Goal: Task Accomplishment & Management: Manage account settings

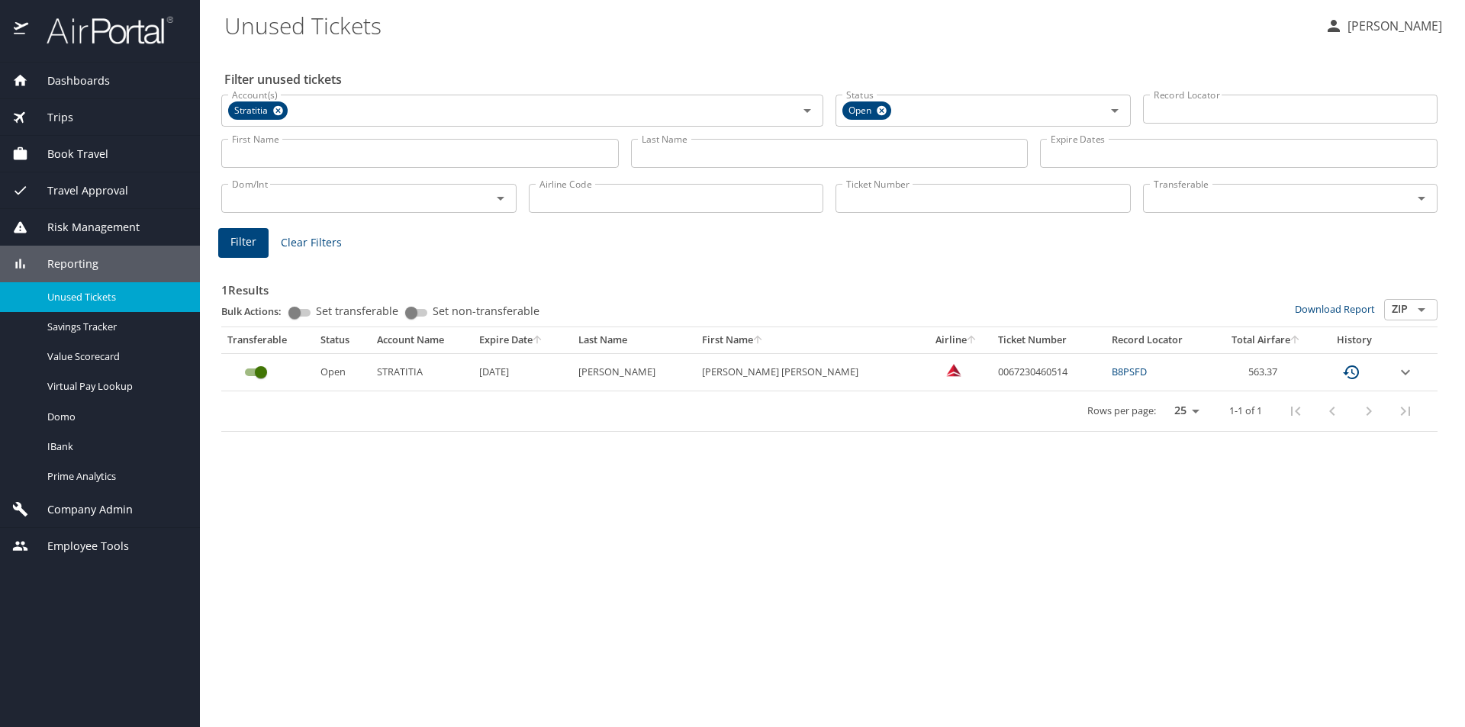
click at [109, 507] on span "Company Admin" at bounding box center [80, 509] width 105 height 17
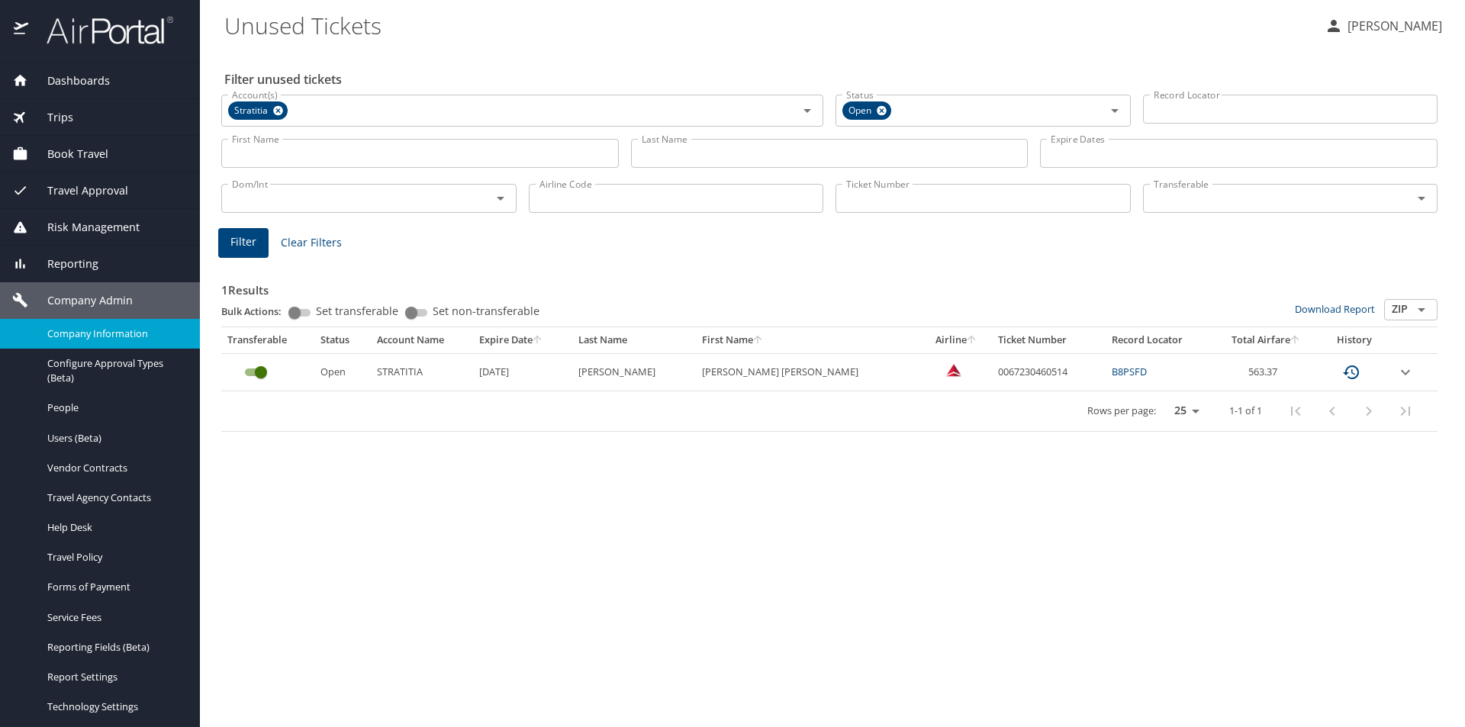
click at [111, 332] on span "Company Information" at bounding box center [114, 333] width 134 height 14
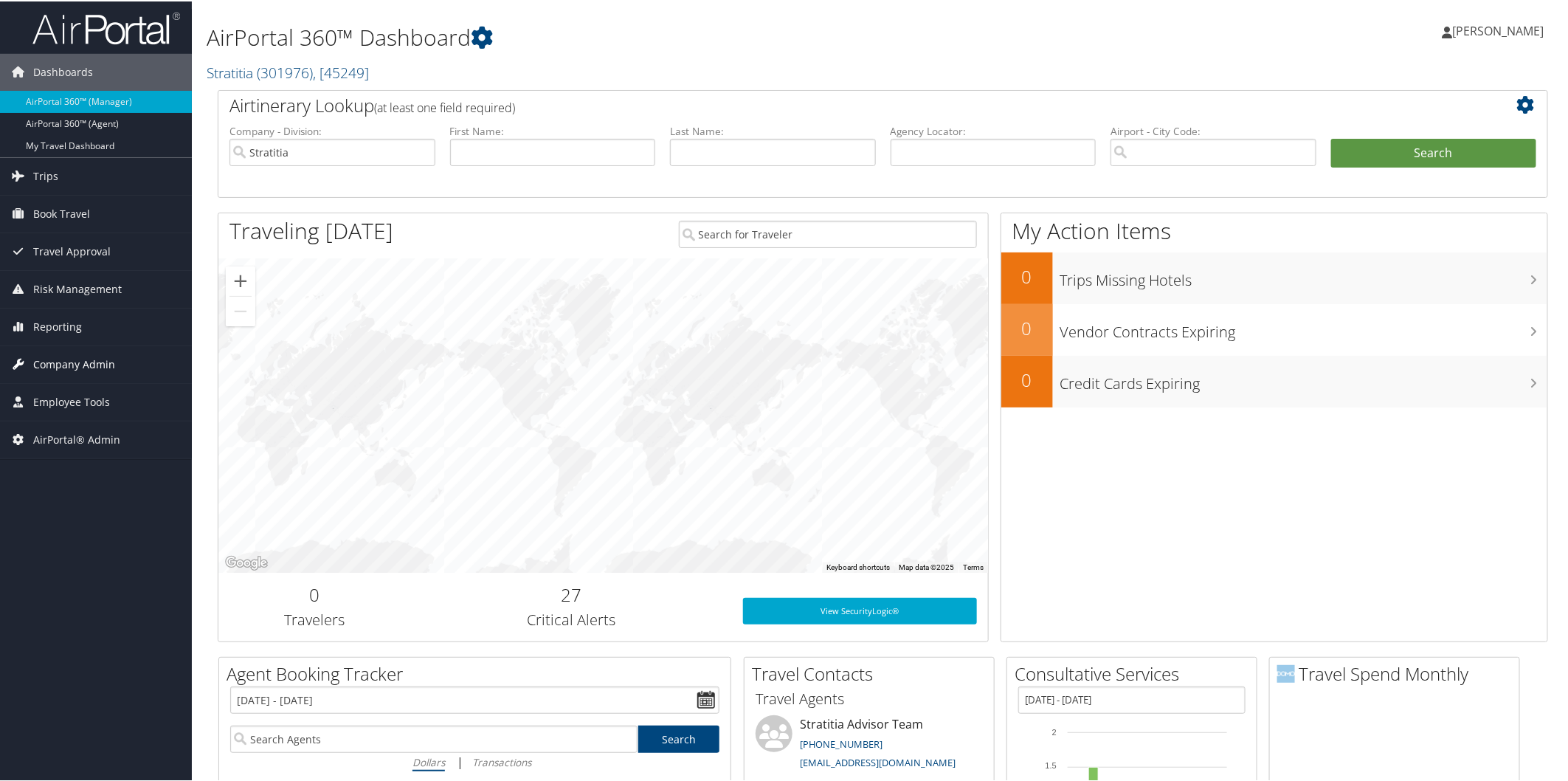
click at [98, 360] on span "Company Admin" at bounding box center [74, 363] width 82 height 37
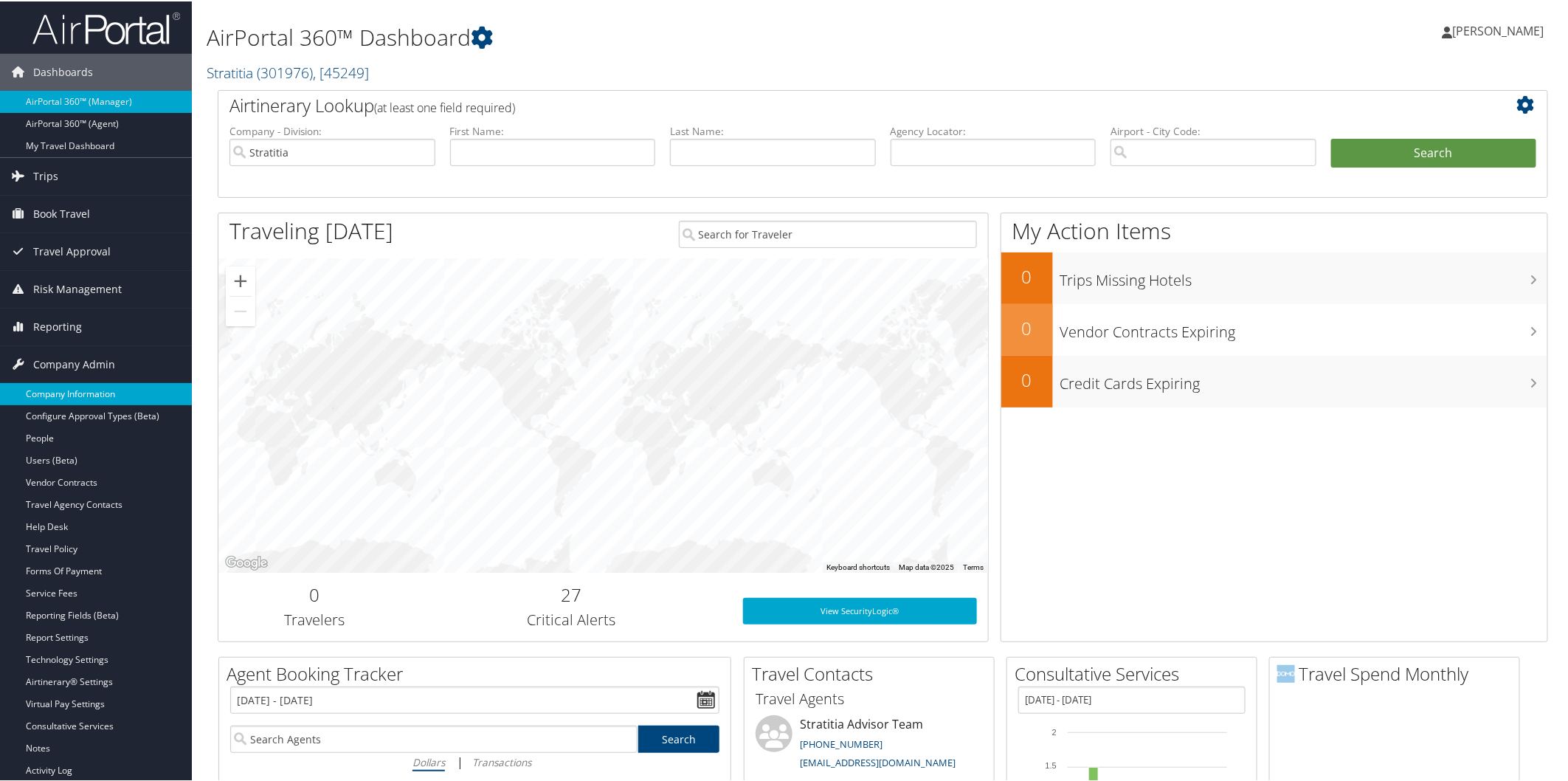
click at [90, 385] on link "Company Information" at bounding box center [96, 392] width 192 height 22
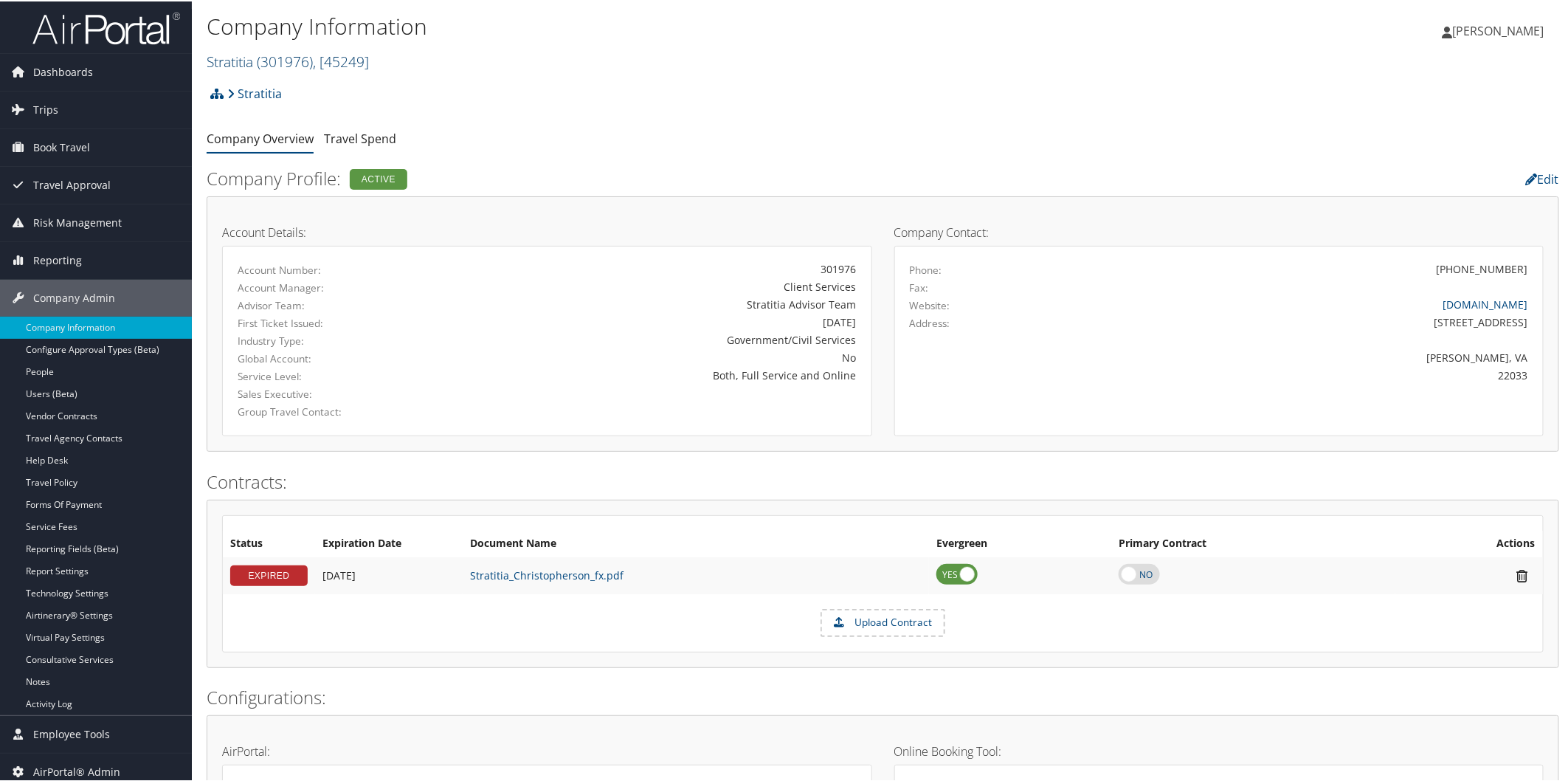
click at [248, 63] on link "Stratitia ( 301976 ) , [ 45249 ]" at bounding box center [288, 60] width 163 height 20
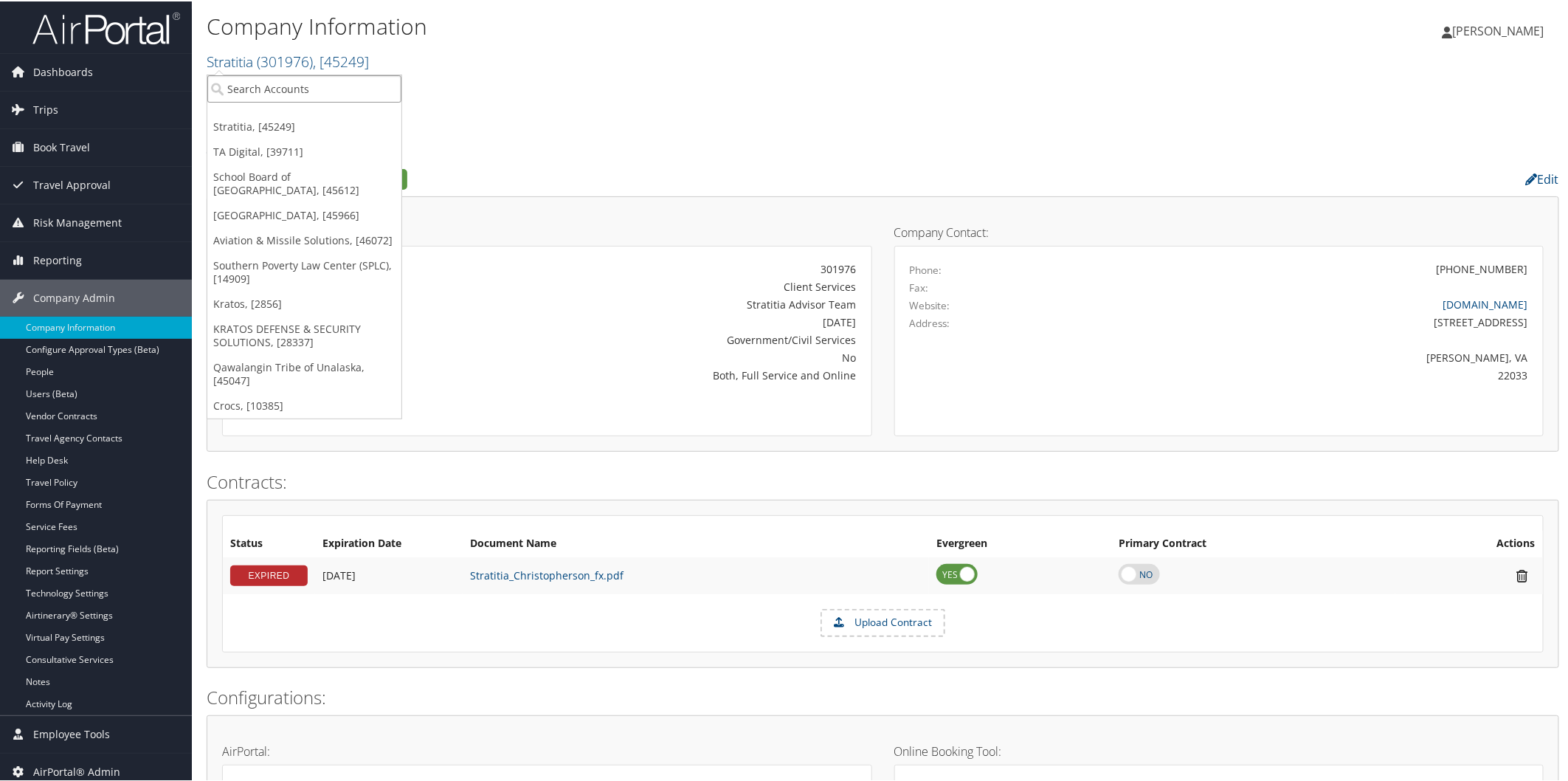
click at [220, 87] on input "search" at bounding box center [304, 87] width 194 height 27
type input "sabel"
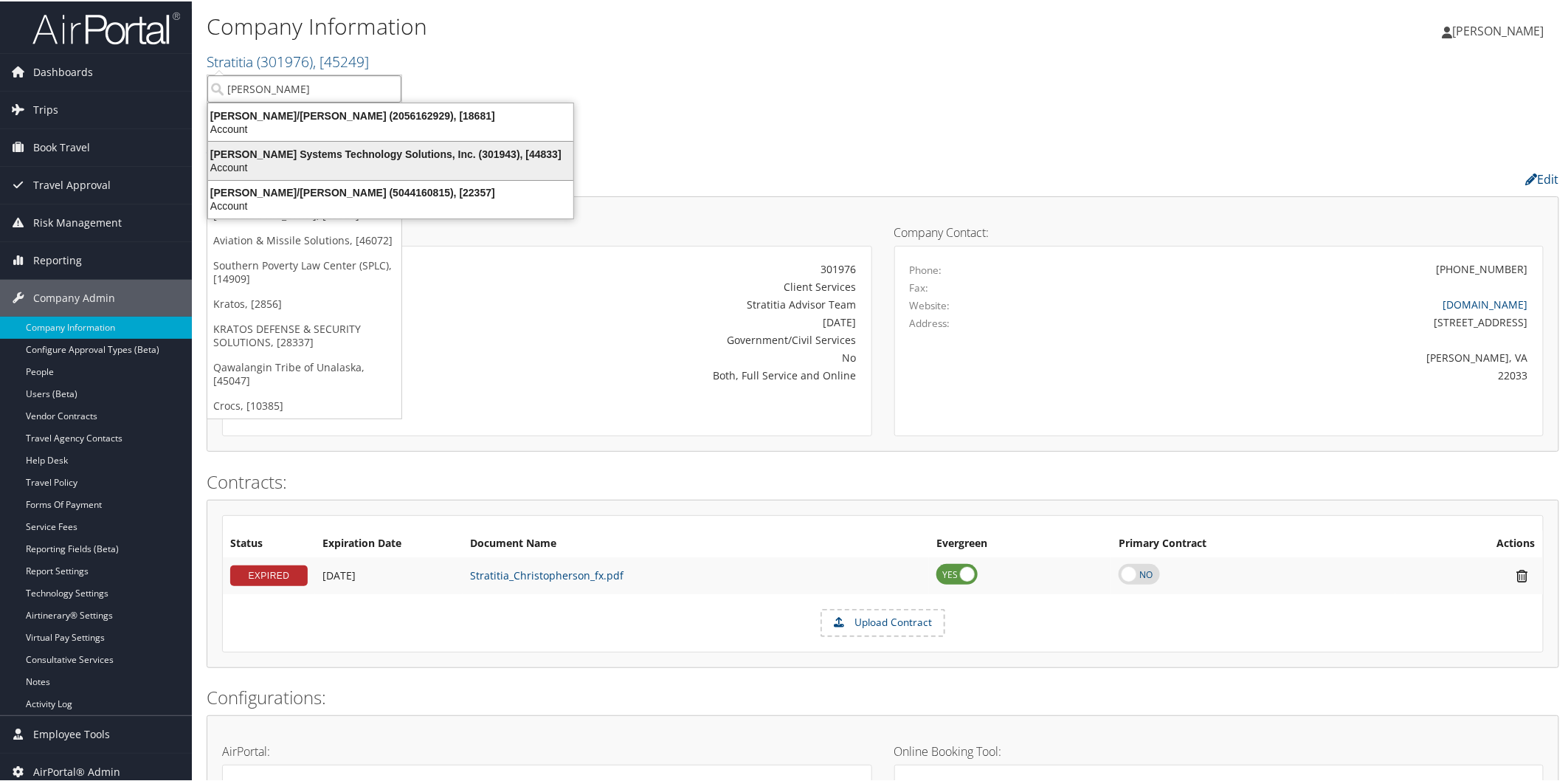
click at [260, 151] on div "Sabel Systems Technology Solutions, Inc. (301943), [44833]" at bounding box center [391, 153] width 383 height 14
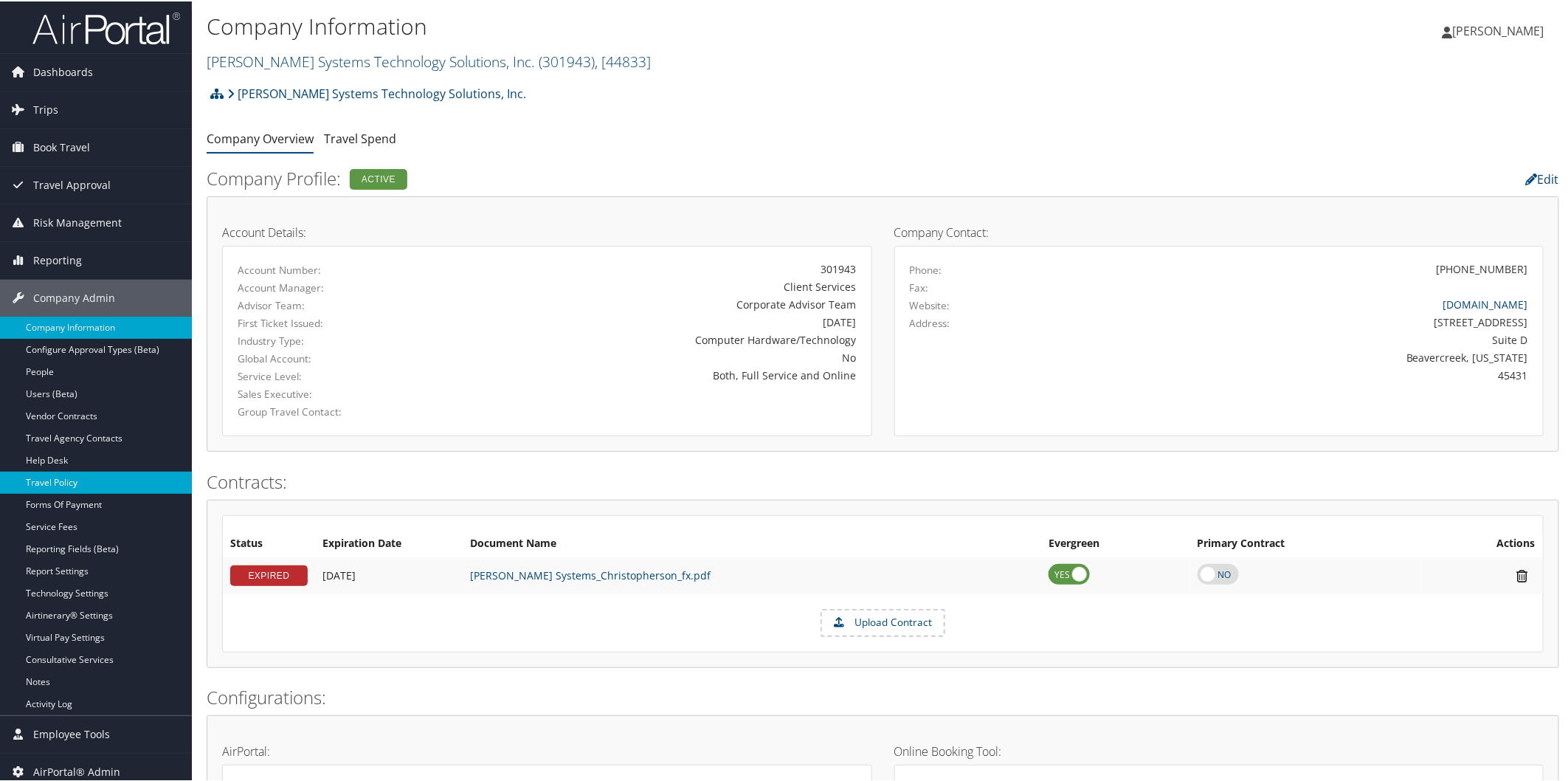
click at [89, 476] on link "Travel Policy" at bounding box center [96, 481] width 192 height 22
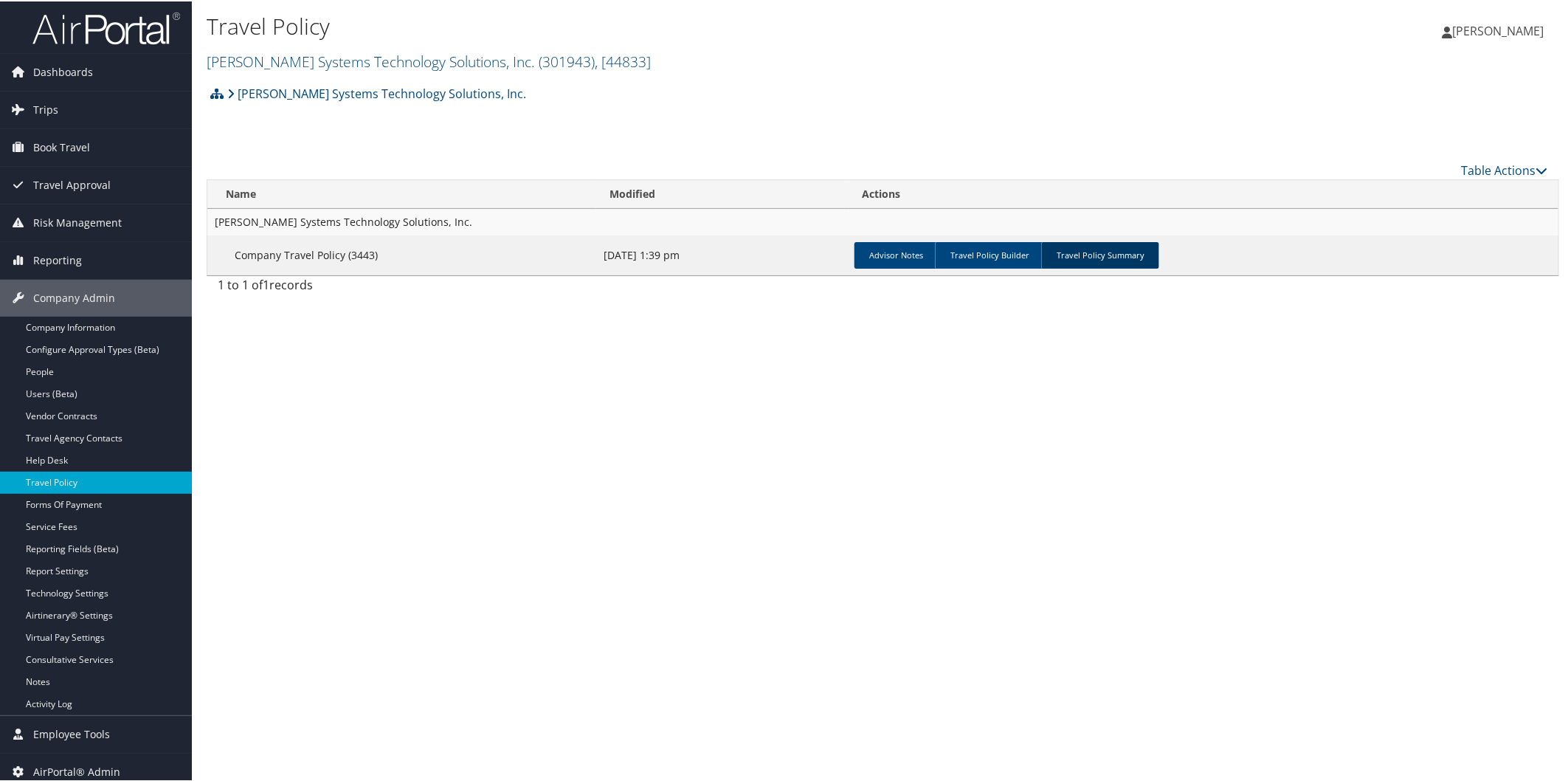
click at [1139, 255] on link "Travel Policy Summary" at bounding box center [1100, 254] width 118 height 26
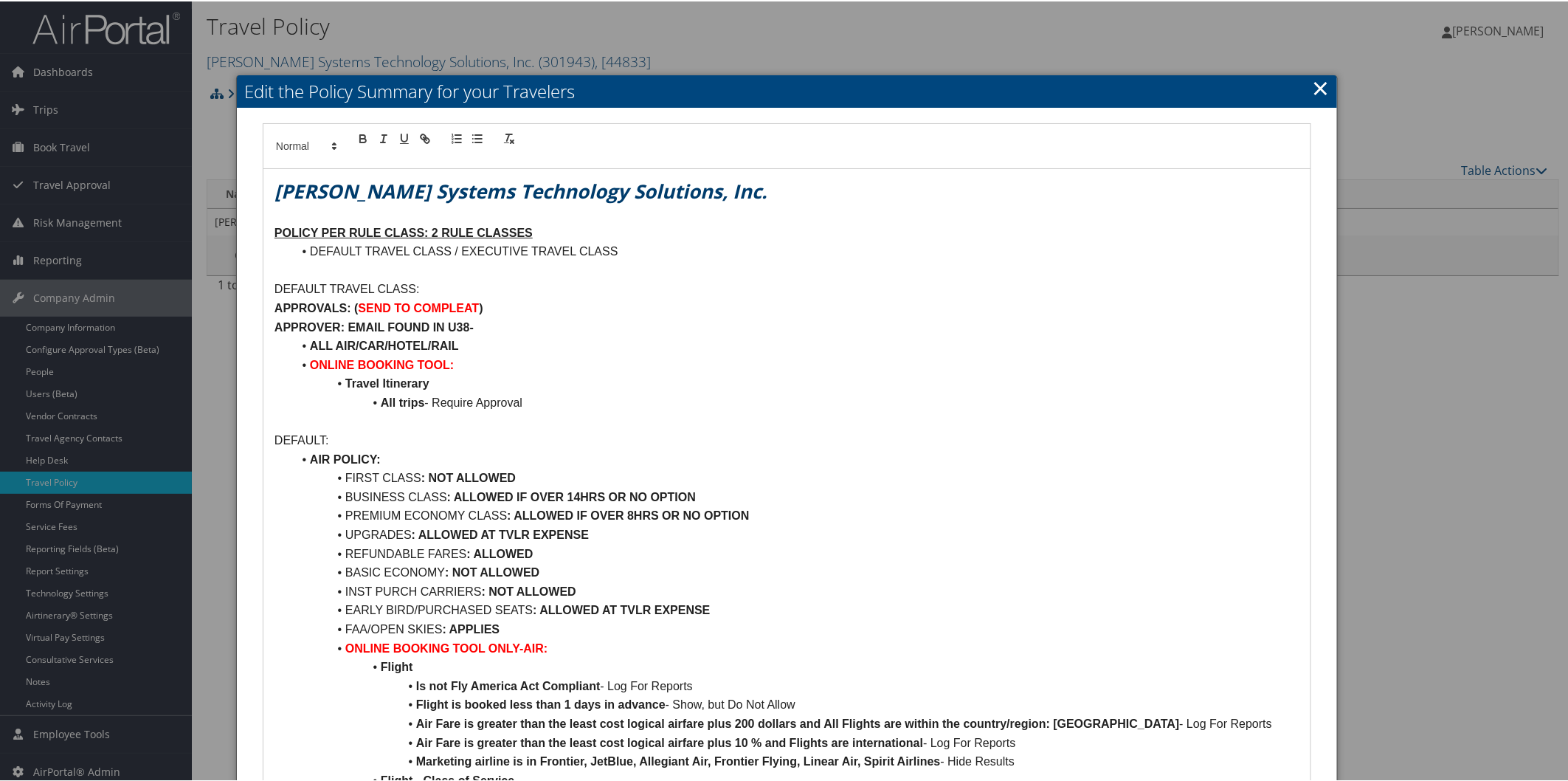
click at [1321, 92] on link "×" at bounding box center [1320, 86] width 17 height 30
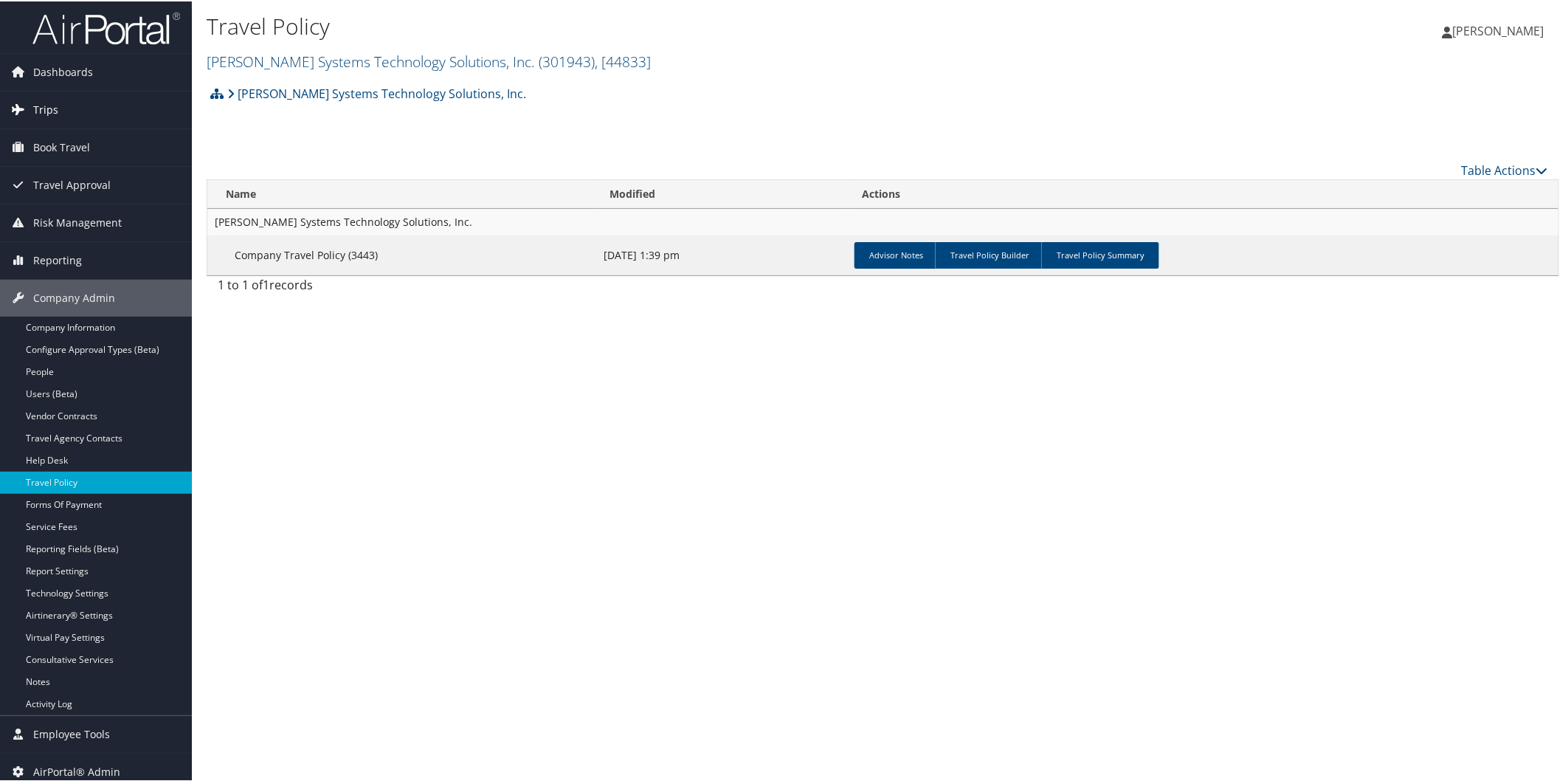
click at [39, 114] on span "Trips" at bounding box center [45, 108] width 25 height 37
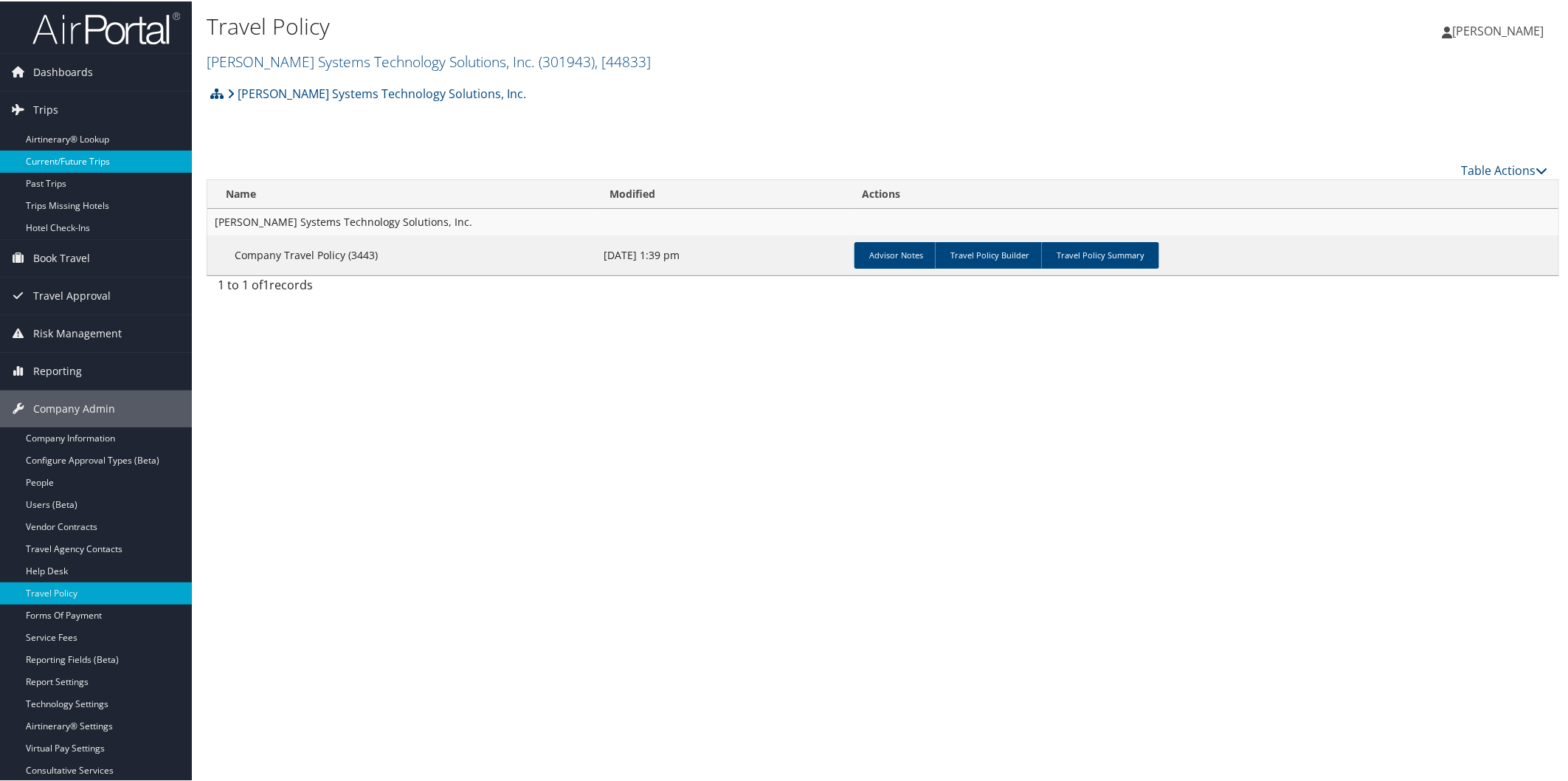
click at [64, 165] on link "Current/Future Trips" at bounding box center [96, 160] width 192 height 22
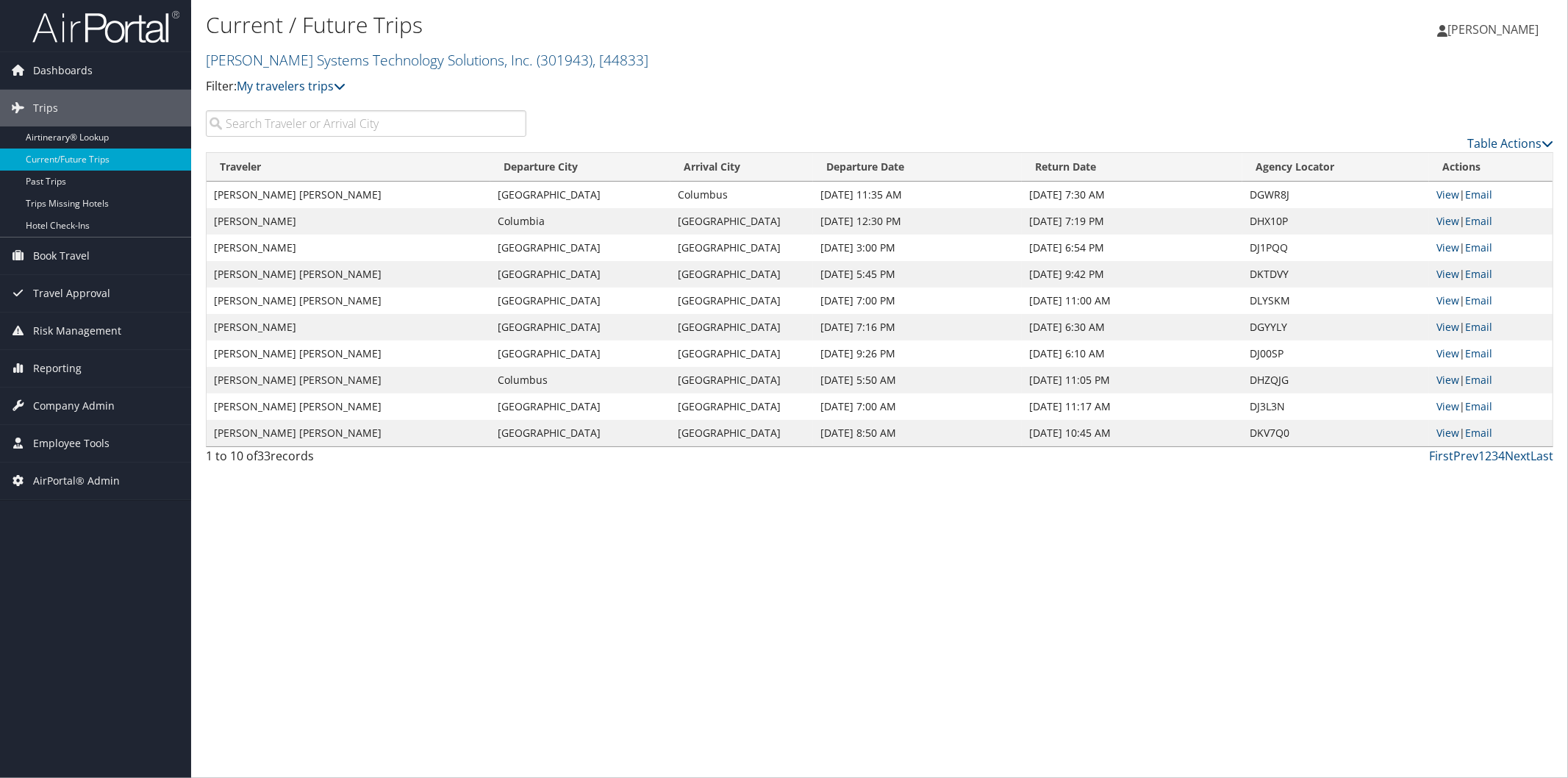
click at [406, 128] on input "search" at bounding box center [366, 122] width 321 height 26
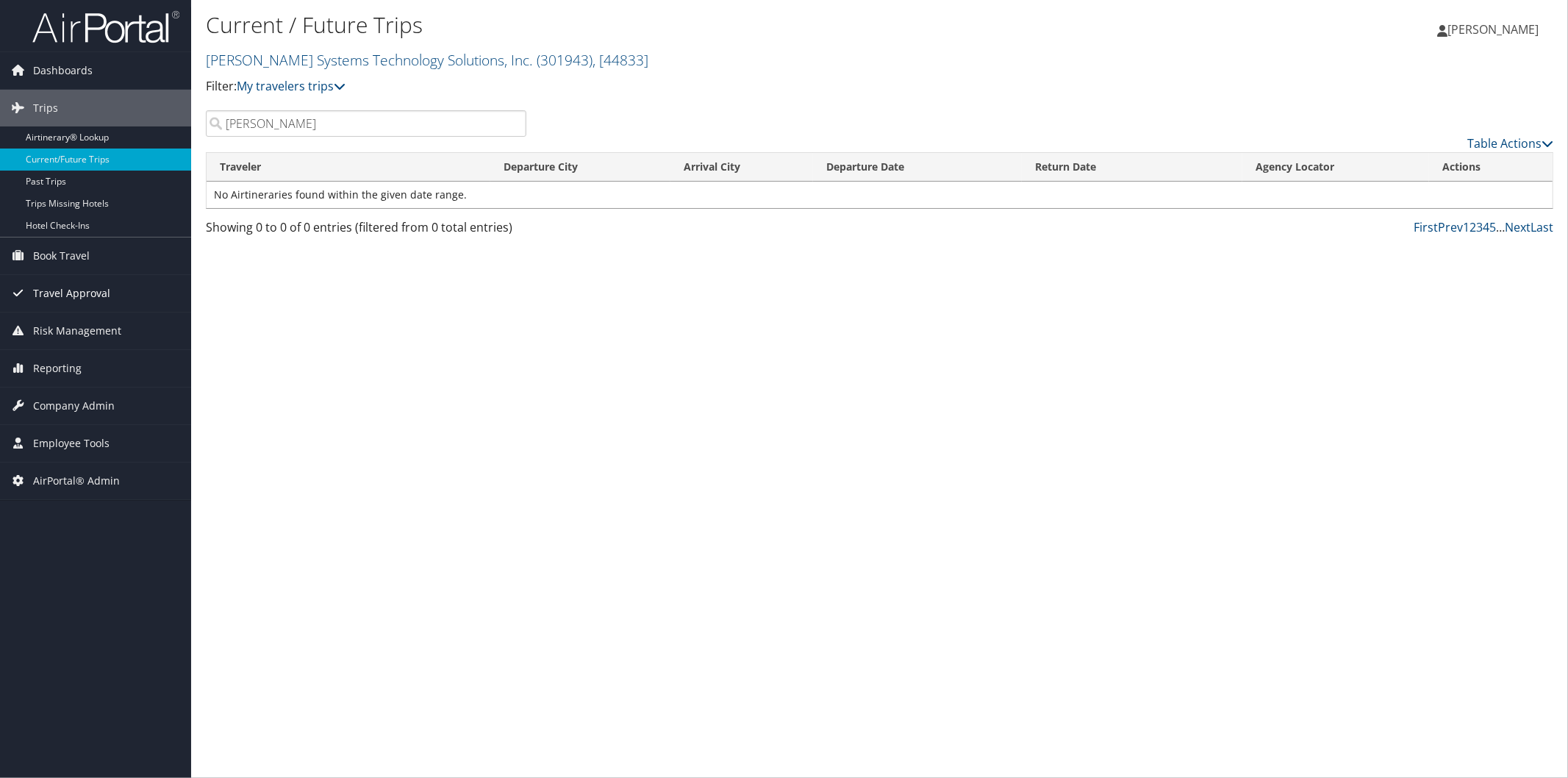
type input "farrow"
click at [247, 67] on link "Sabel Systems Technology Solutions, Inc. ( 301943 ) , [ 44833 ]" at bounding box center [427, 60] width 442 height 20
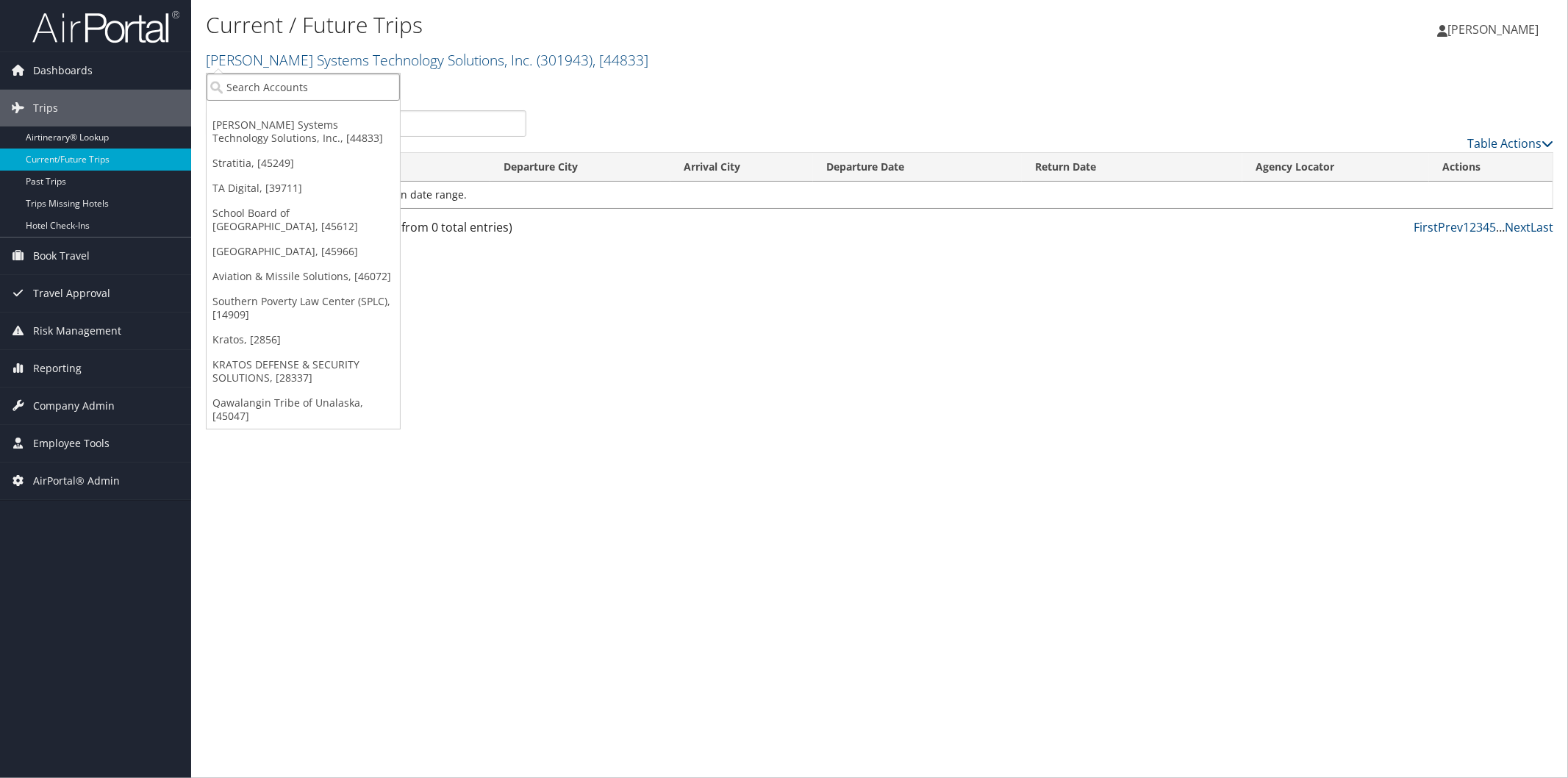
click at [252, 90] on input "search" at bounding box center [303, 87] width 194 height 27
type input "mental health coop"
click at [342, 122] on div "Account" at bounding box center [345, 127] width 294 height 13
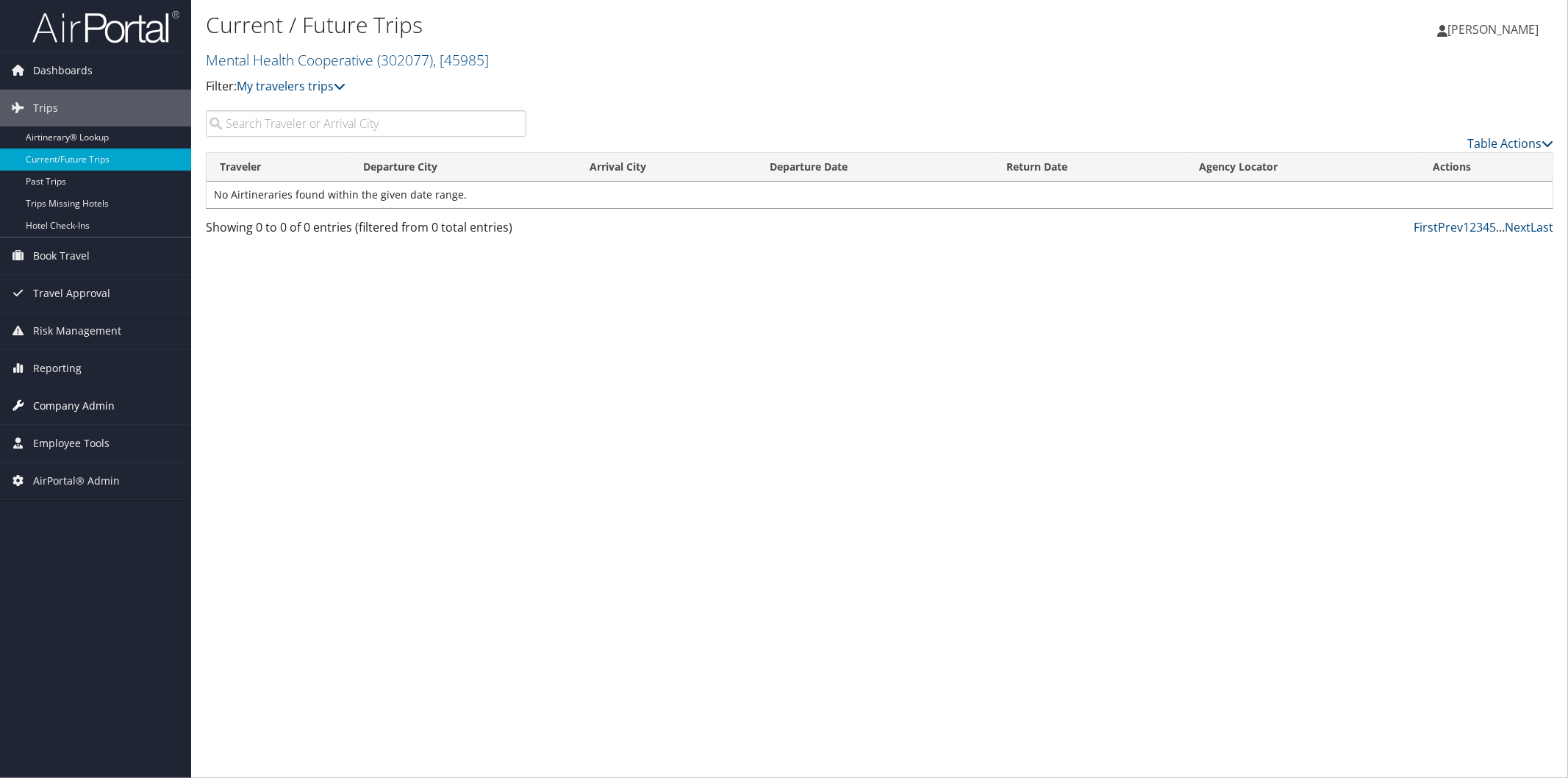
click at [85, 407] on span "Company Admin" at bounding box center [73, 406] width 82 height 37
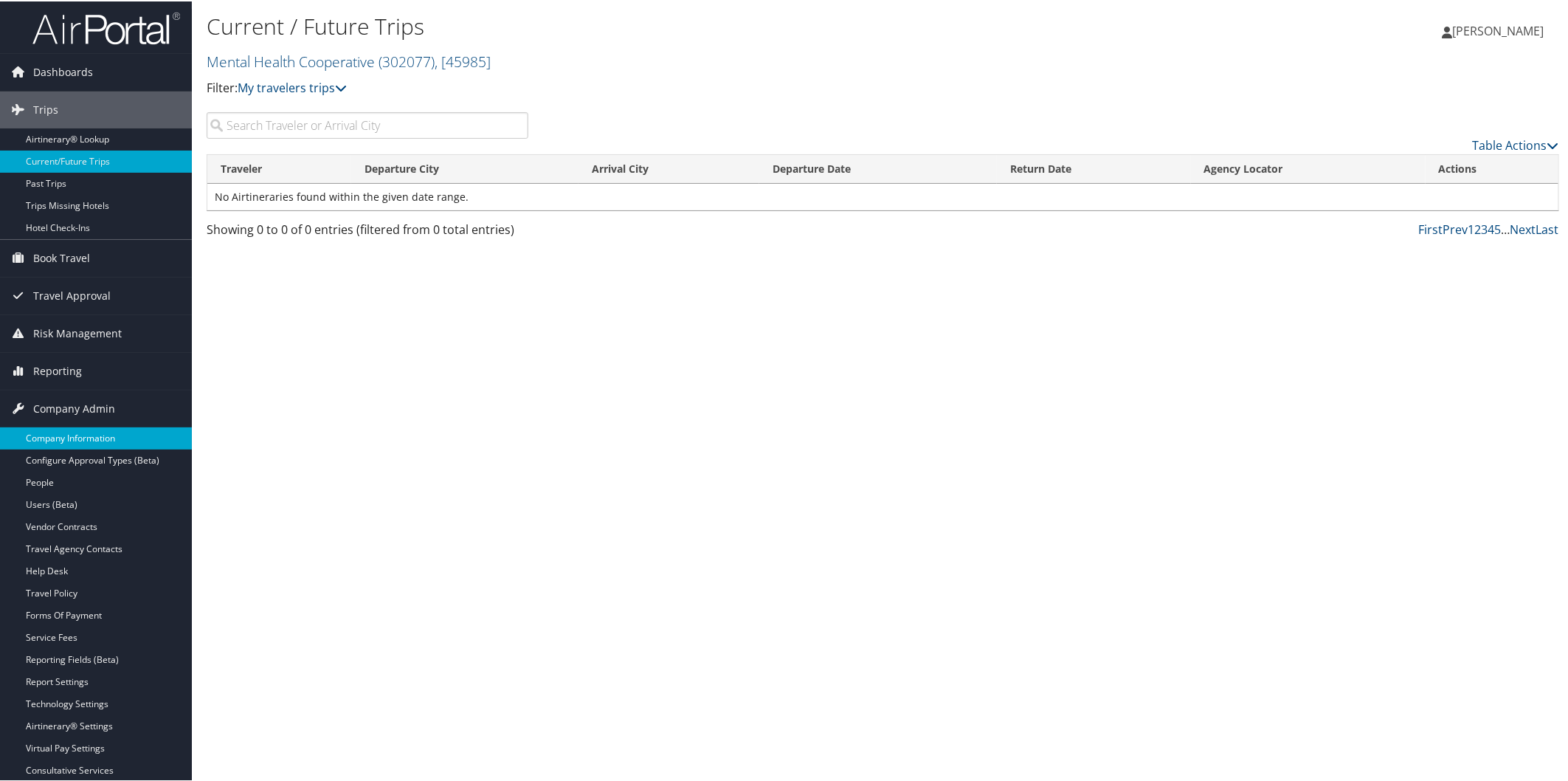
click at [89, 436] on link "Company Information" at bounding box center [96, 436] width 192 height 22
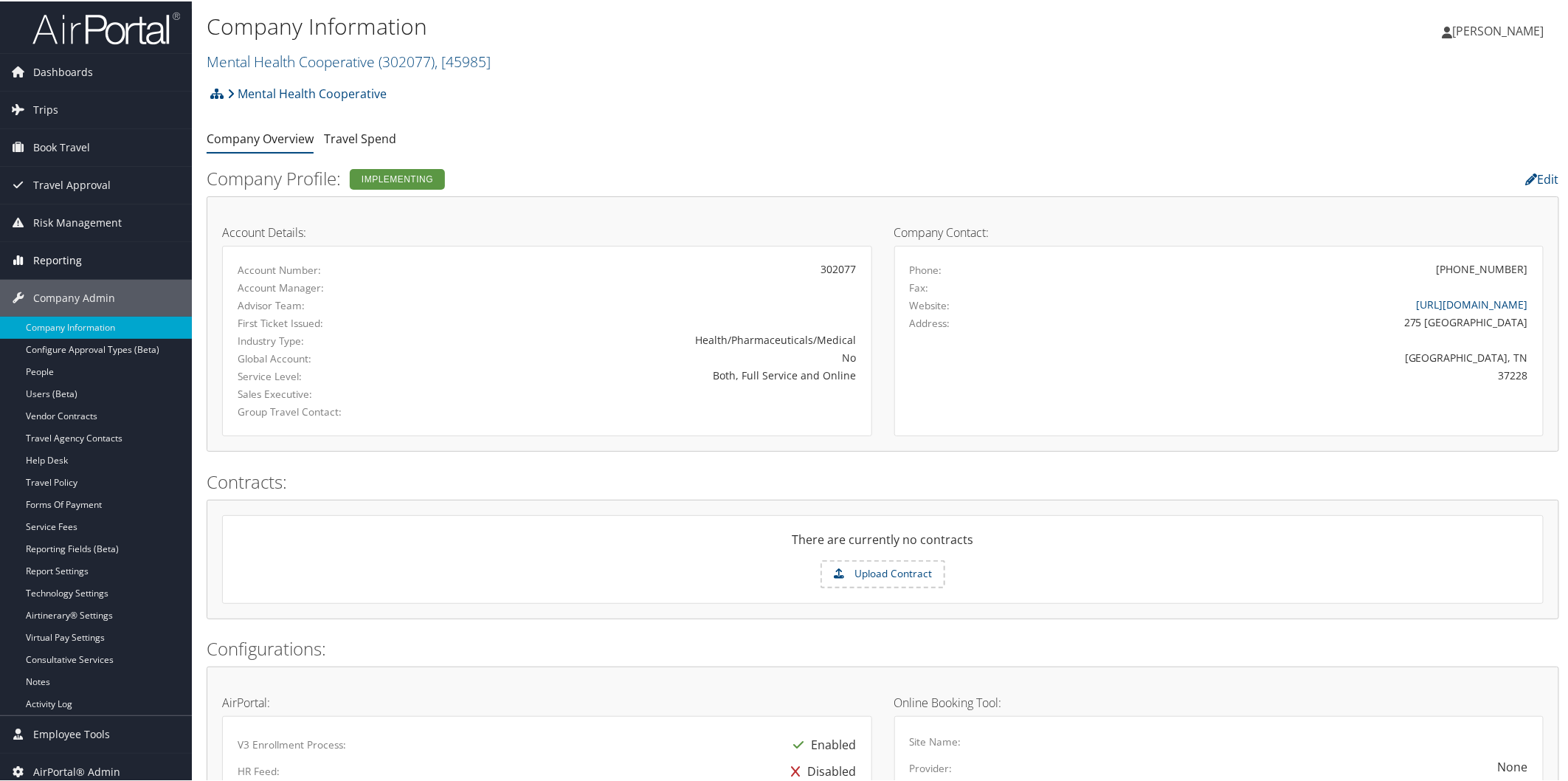
click at [56, 254] on span "Reporting" at bounding box center [57, 259] width 48 height 37
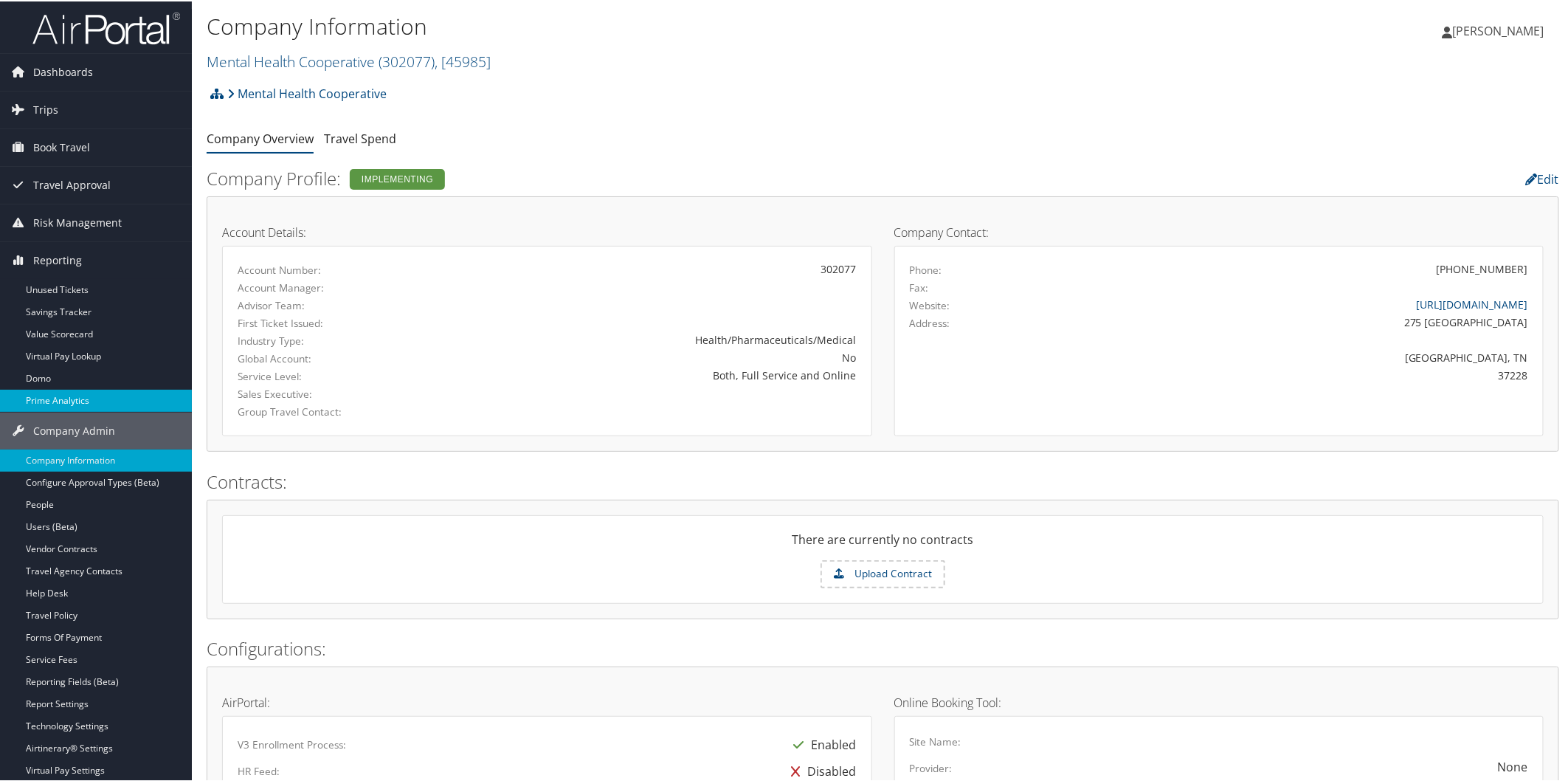
click at [82, 401] on link "Prime Analytics" at bounding box center [96, 399] width 192 height 22
click at [61, 403] on link "Prime Analytics" at bounding box center [96, 399] width 192 height 22
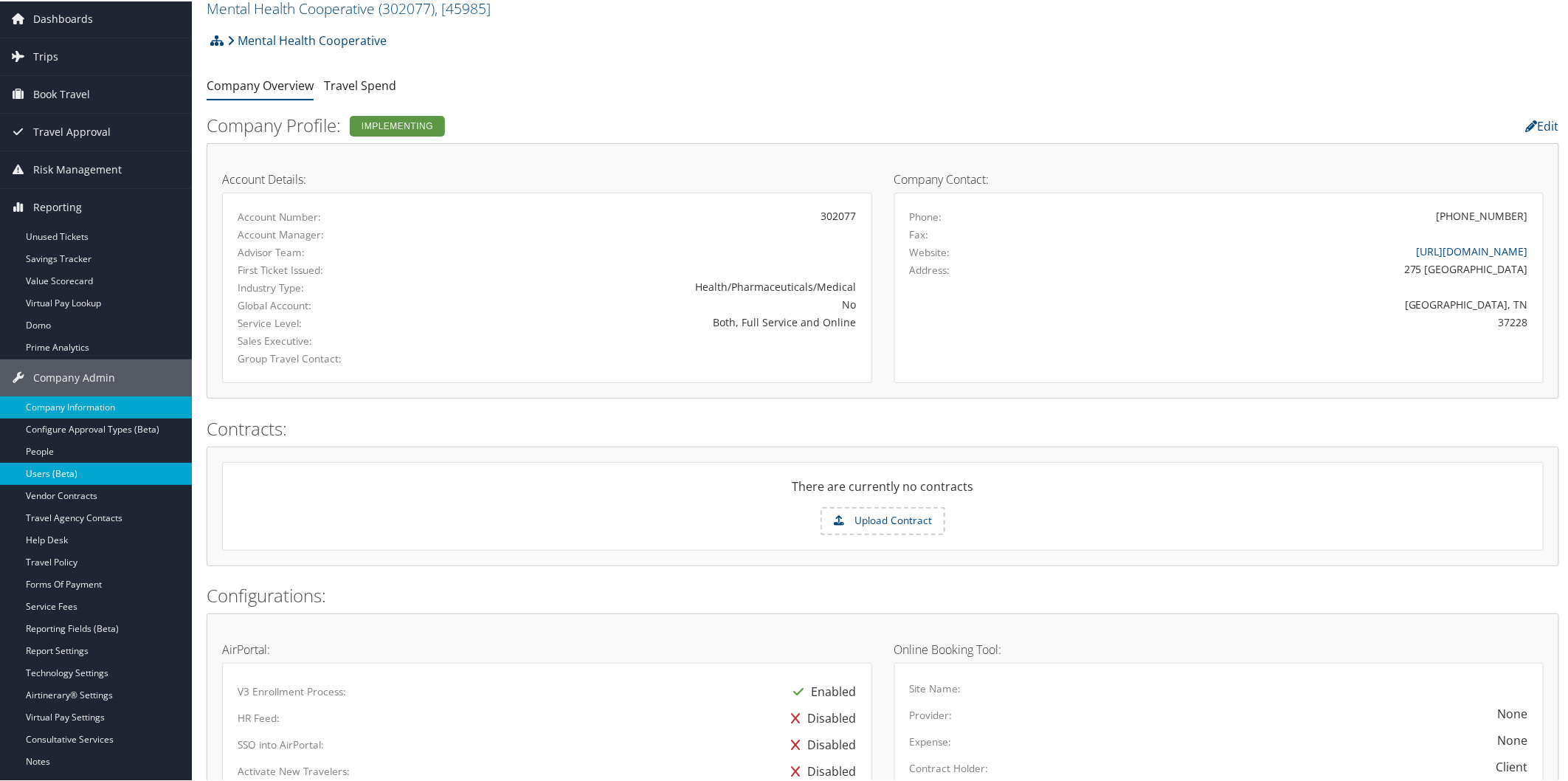
scroll to position [82, 0]
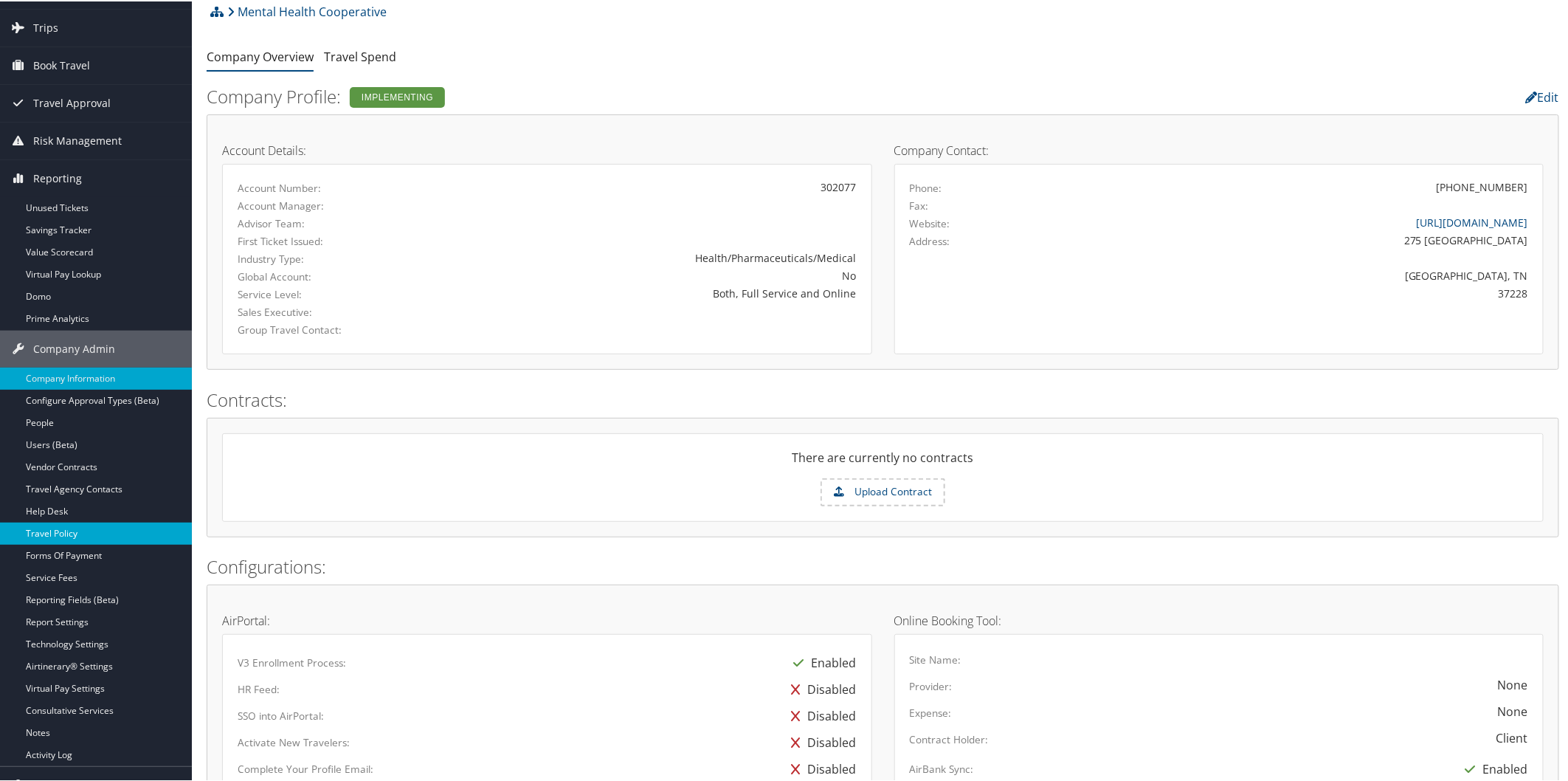
click at [89, 527] on link "Travel Policy" at bounding box center [96, 532] width 192 height 22
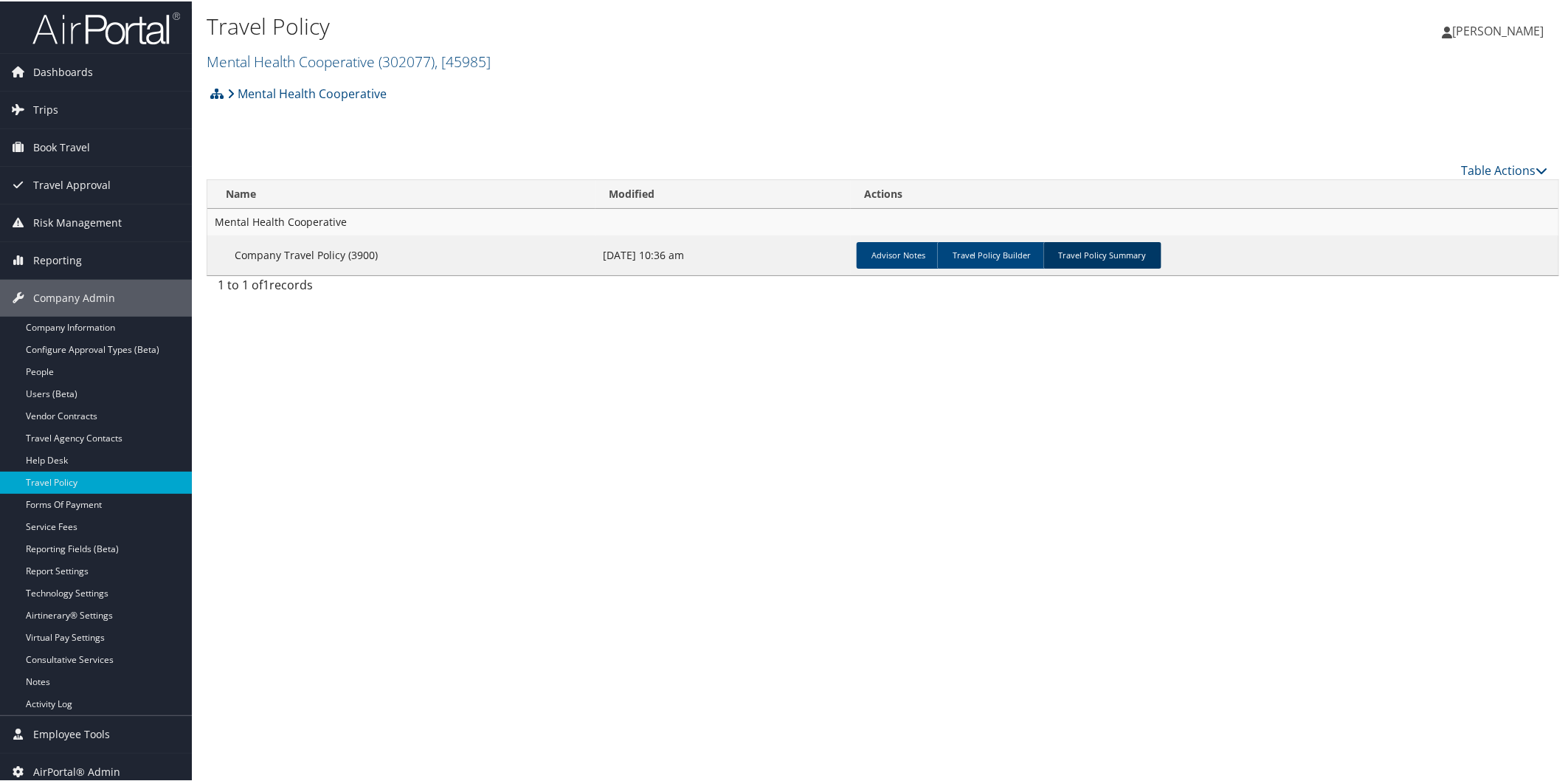
click at [1065, 246] on link "Travel Policy Summary" at bounding box center [1103, 254] width 118 height 26
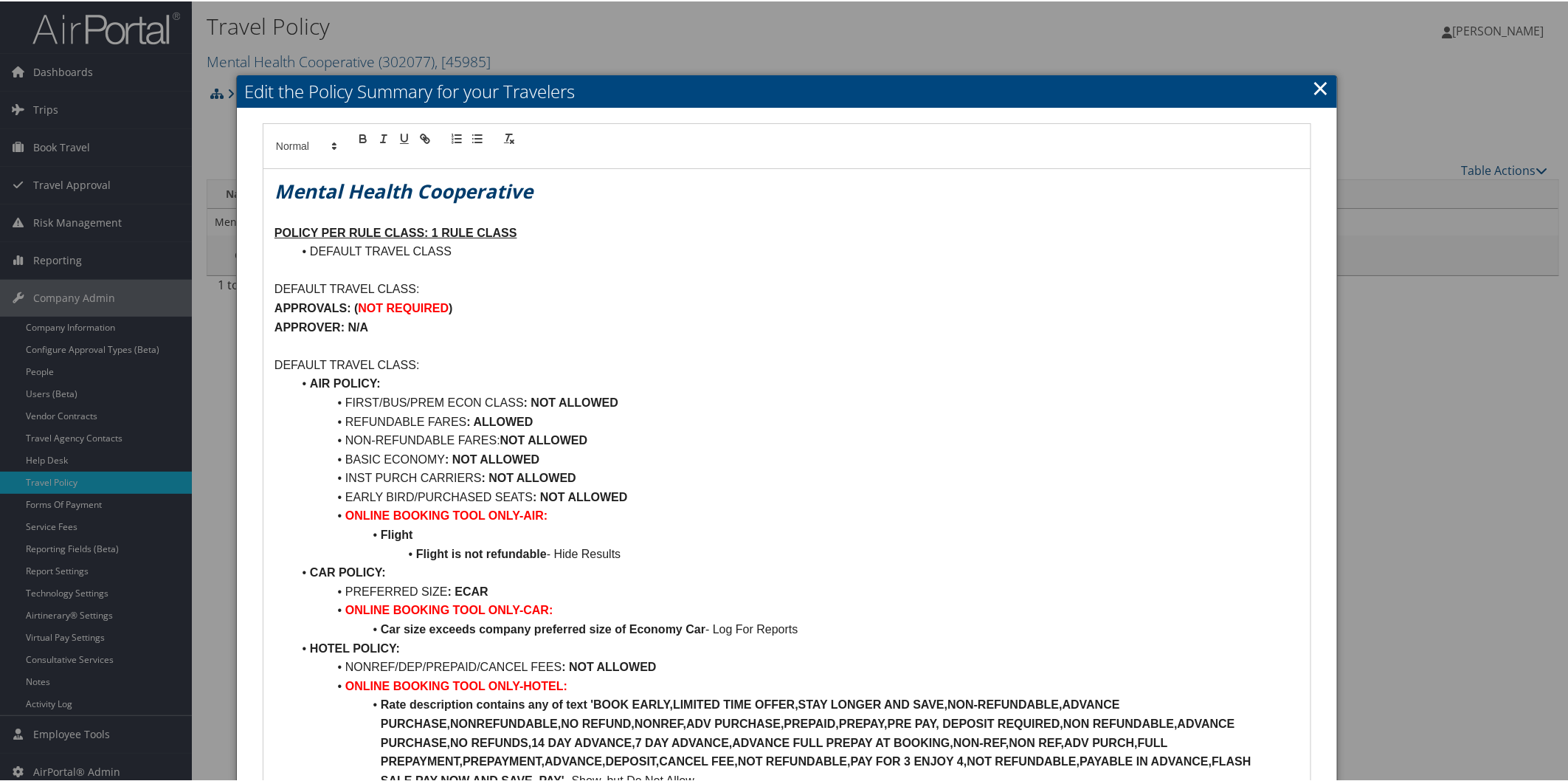
click at [1312, 85] on link "×" at bounding box center [1320, 86] width 17 height 30
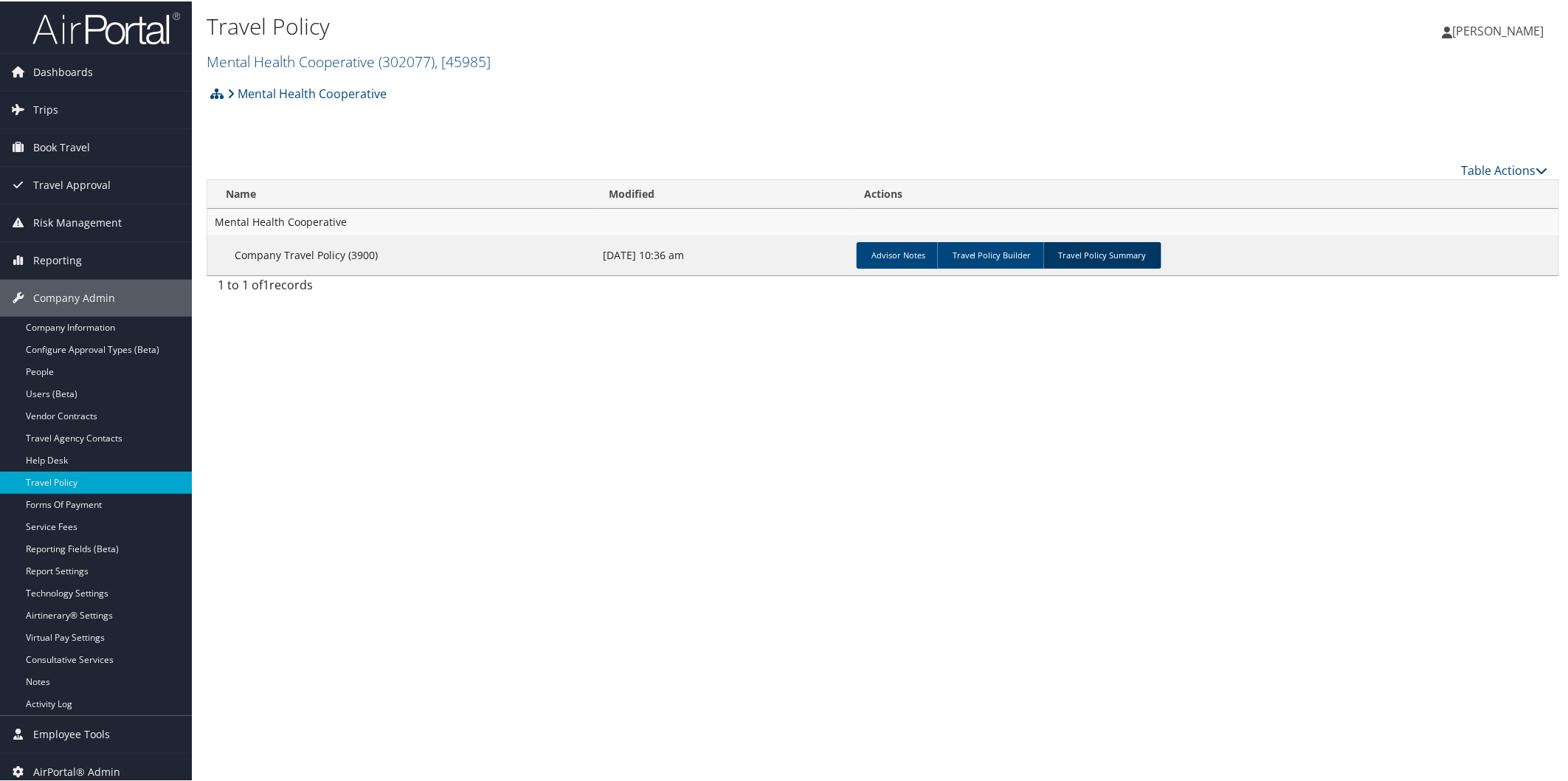
click at [1093, 254] on link "Travel Policy Summary" at bounding box center [1103, 254] width 118 height 26
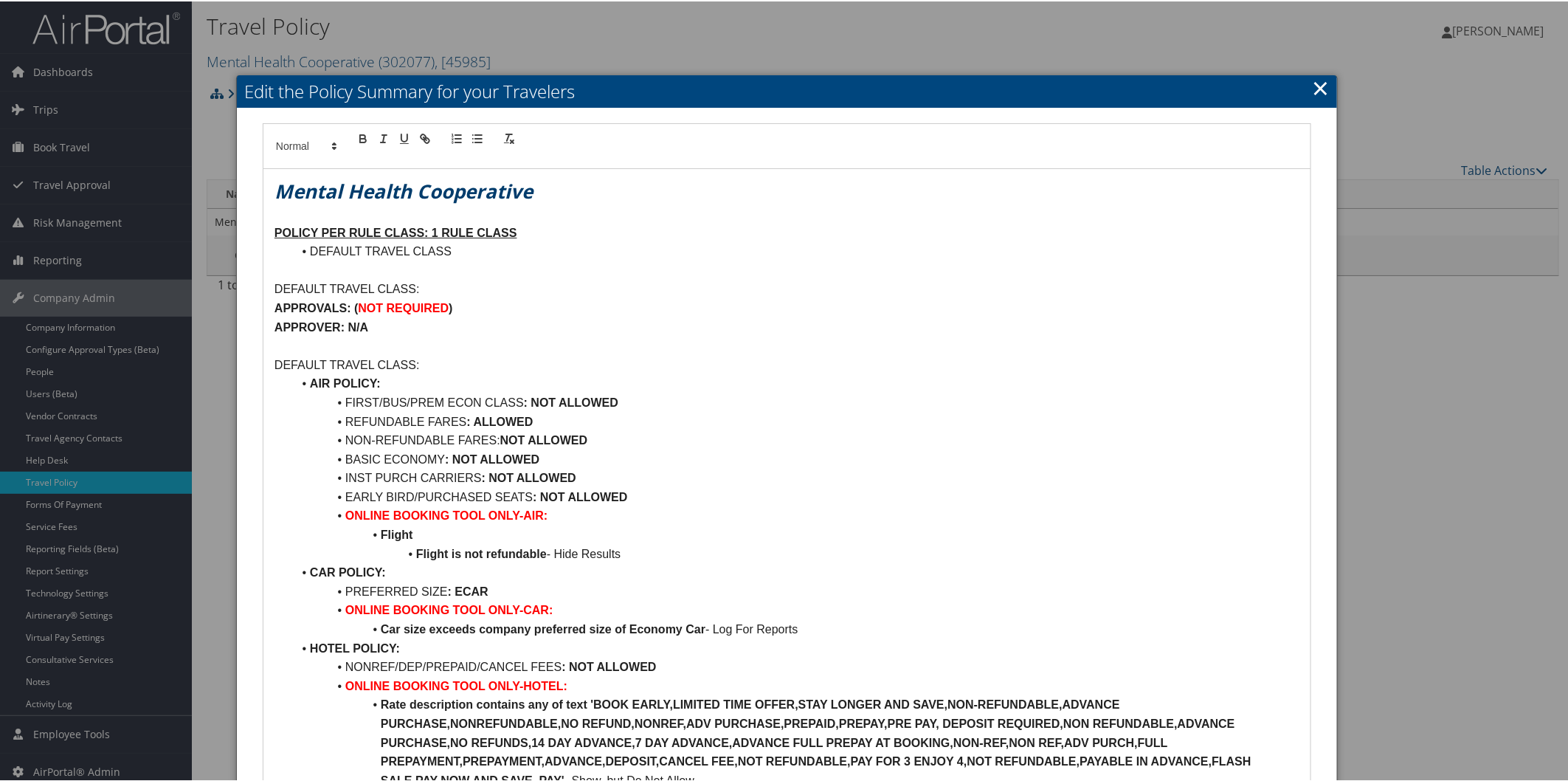
click at [1312, 83] on link "×" at bounding box center [1320, 86] width 17 height 30
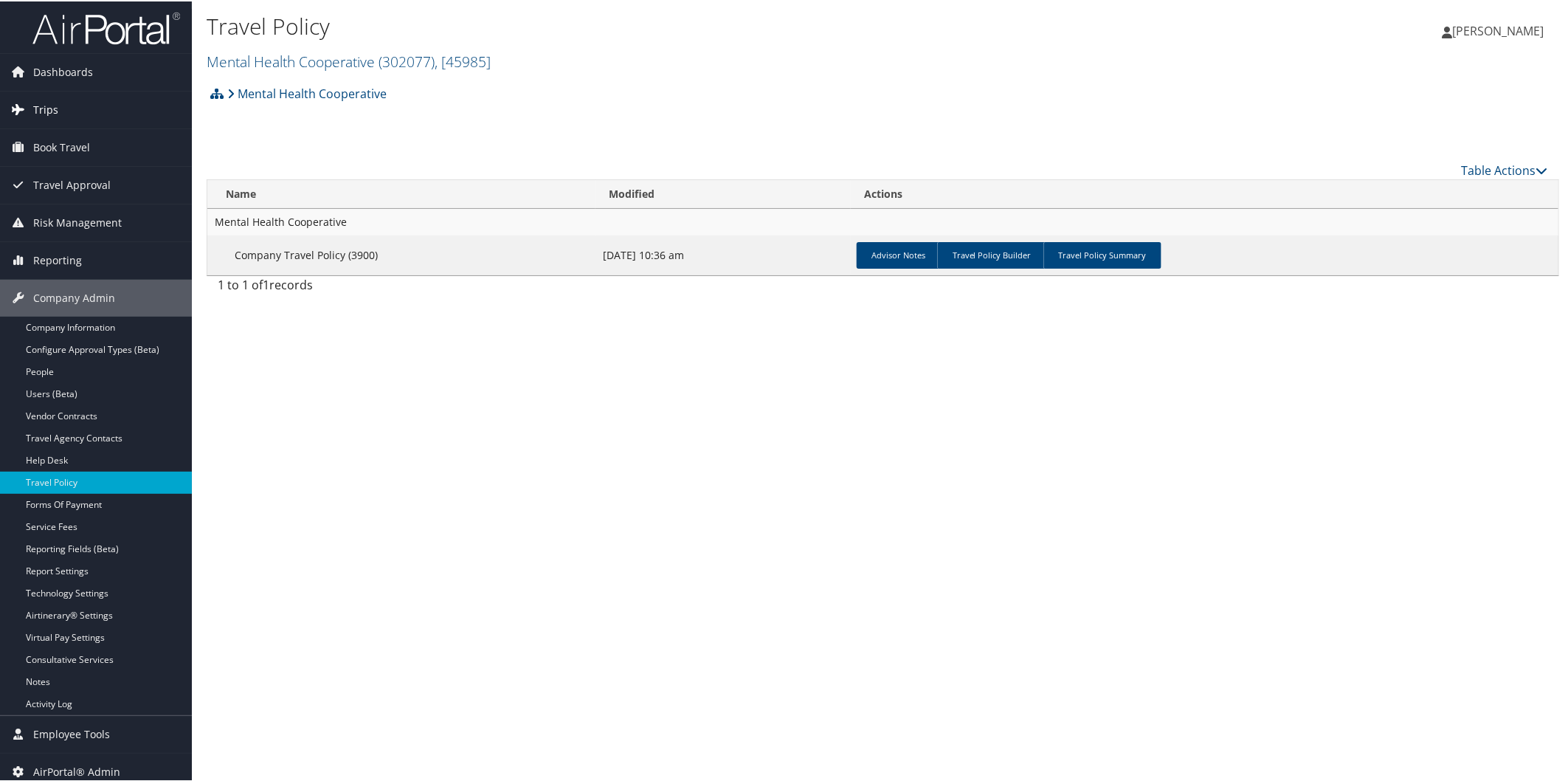
click at [57, 106] on link "Trips" at bounding box center [96, 108] width 192 height 37
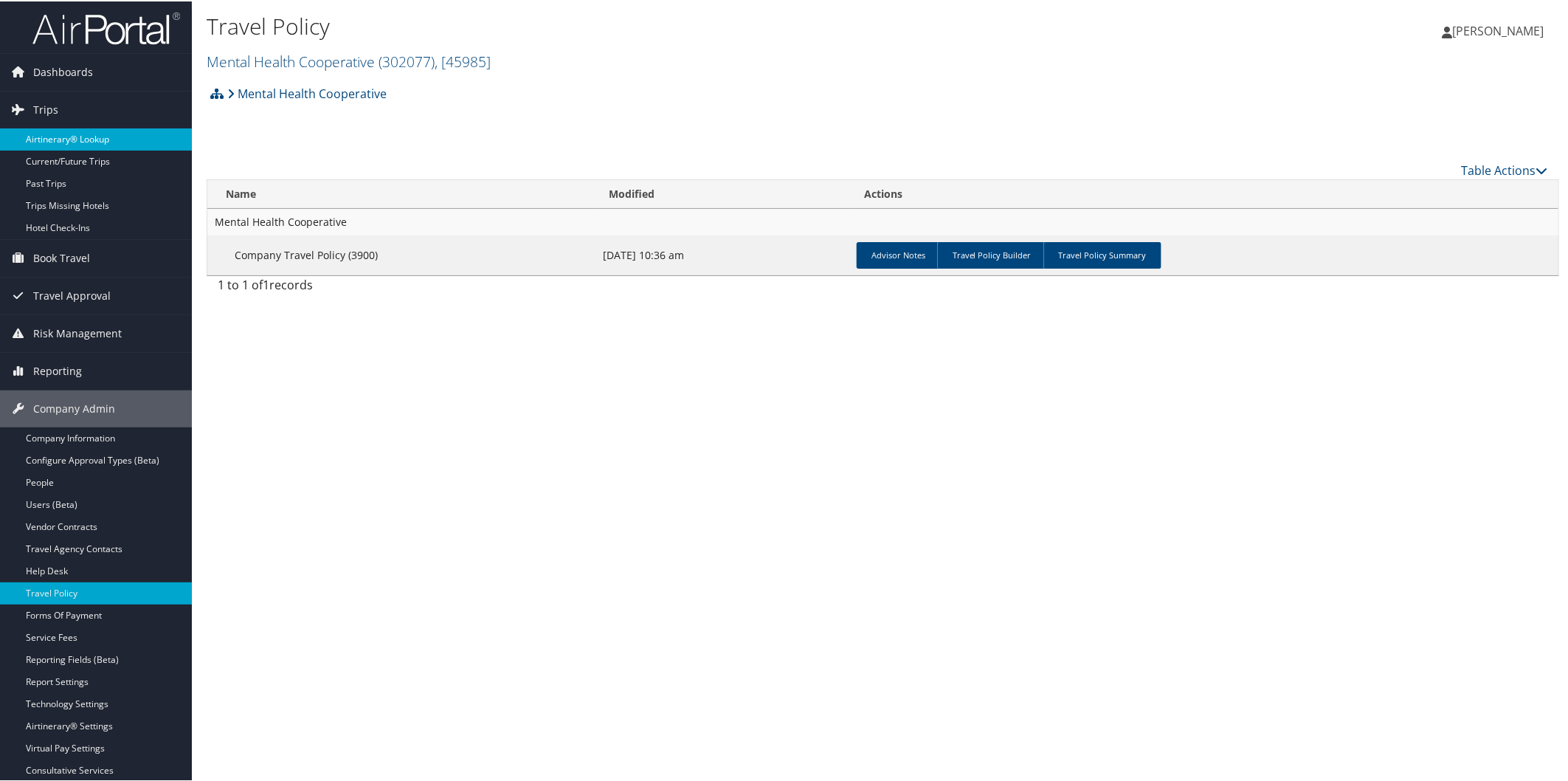
click at [78, 145] on link "Airtinerary® Lookup" at bounding box center [96, 137] width 192 height 22
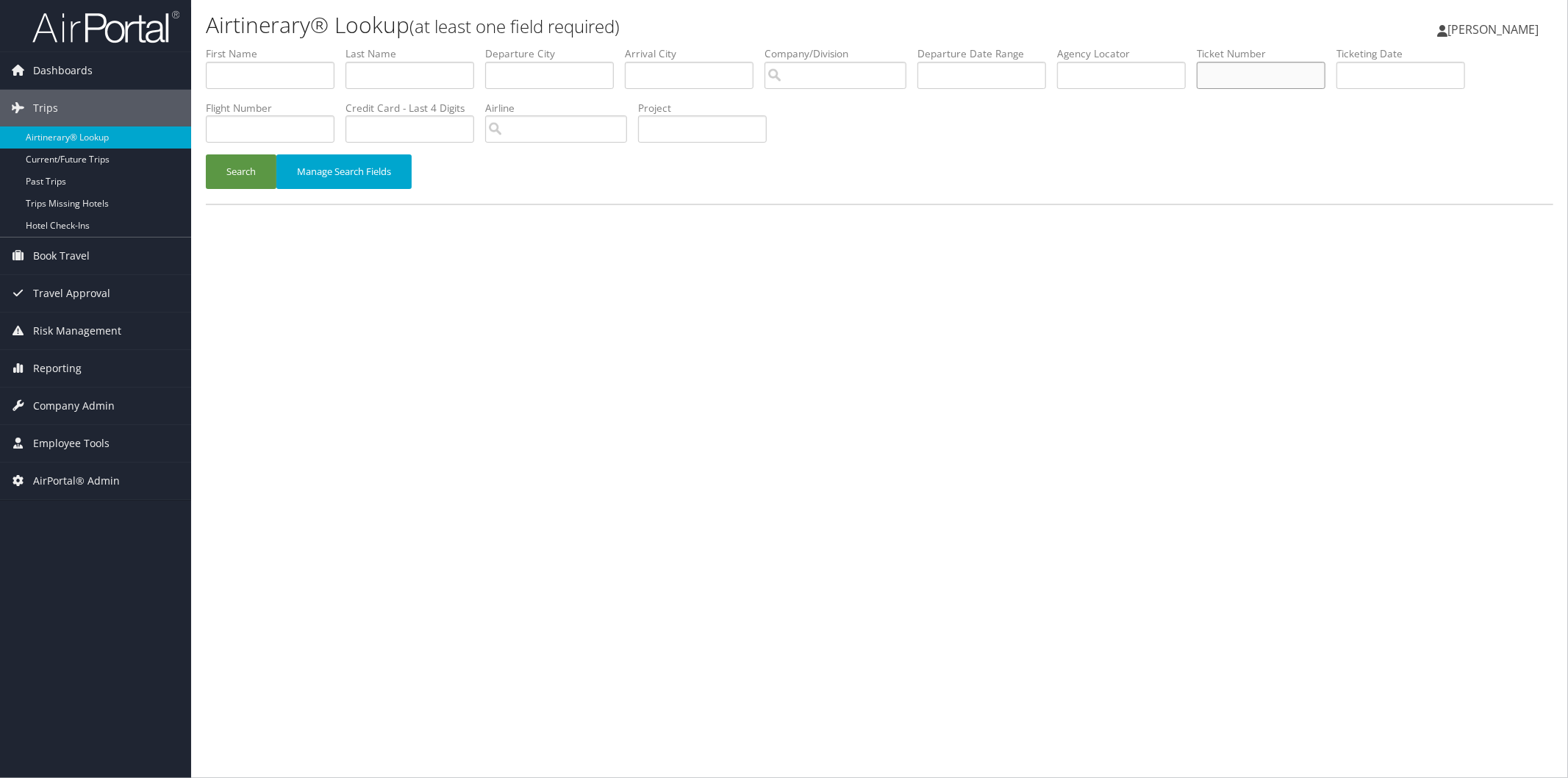
click at [1310, 74] on input "text" at bounding box center [1261, 75] width 128 height 27
type input "01673110161881"
click at [237, 178] on button "Search" at bounding box center [241, 172] width 70 height 35
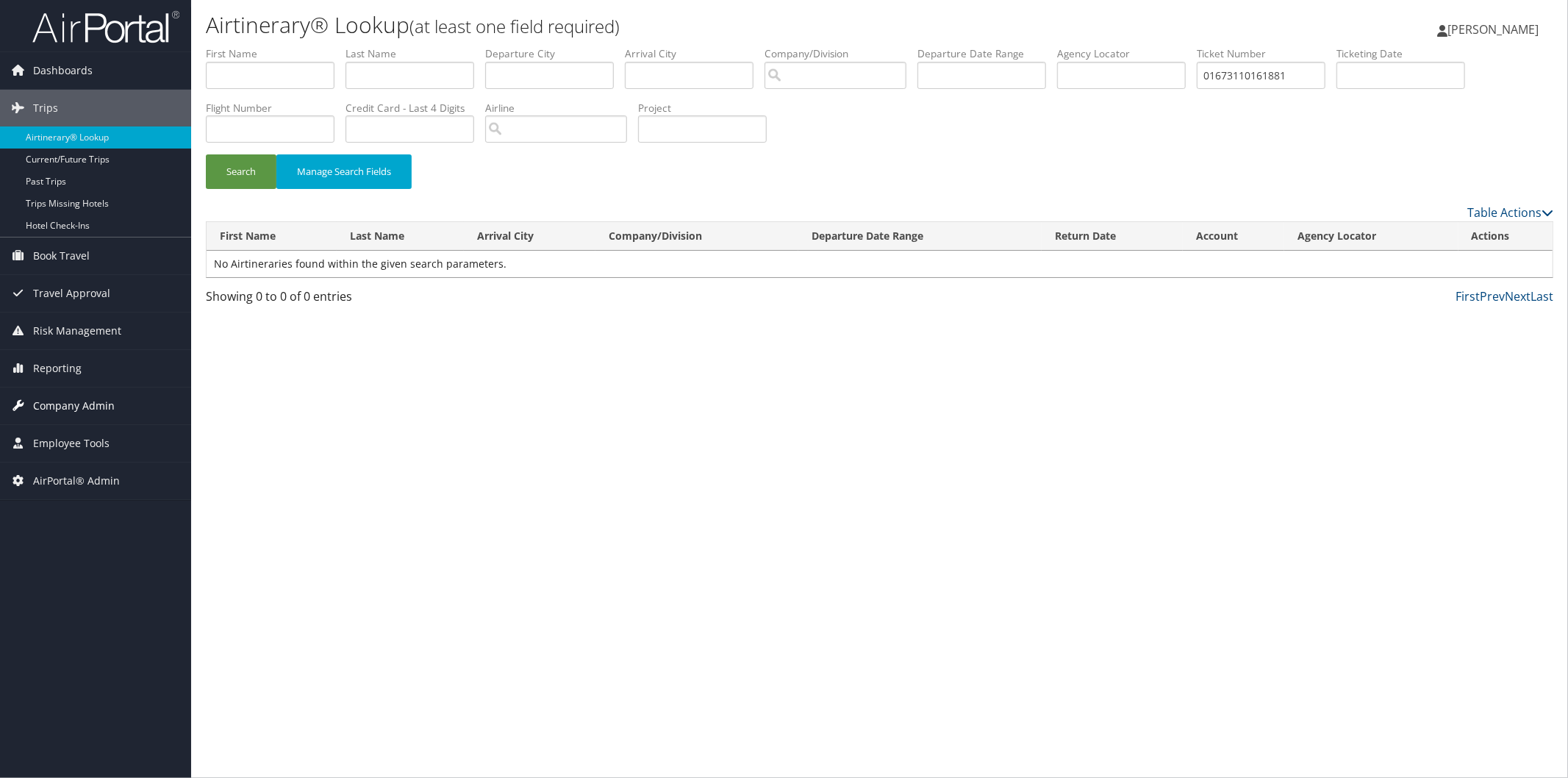
click at [95, 408] on span "Company Admin" at bounding box center [73, 406] width 82 height 37
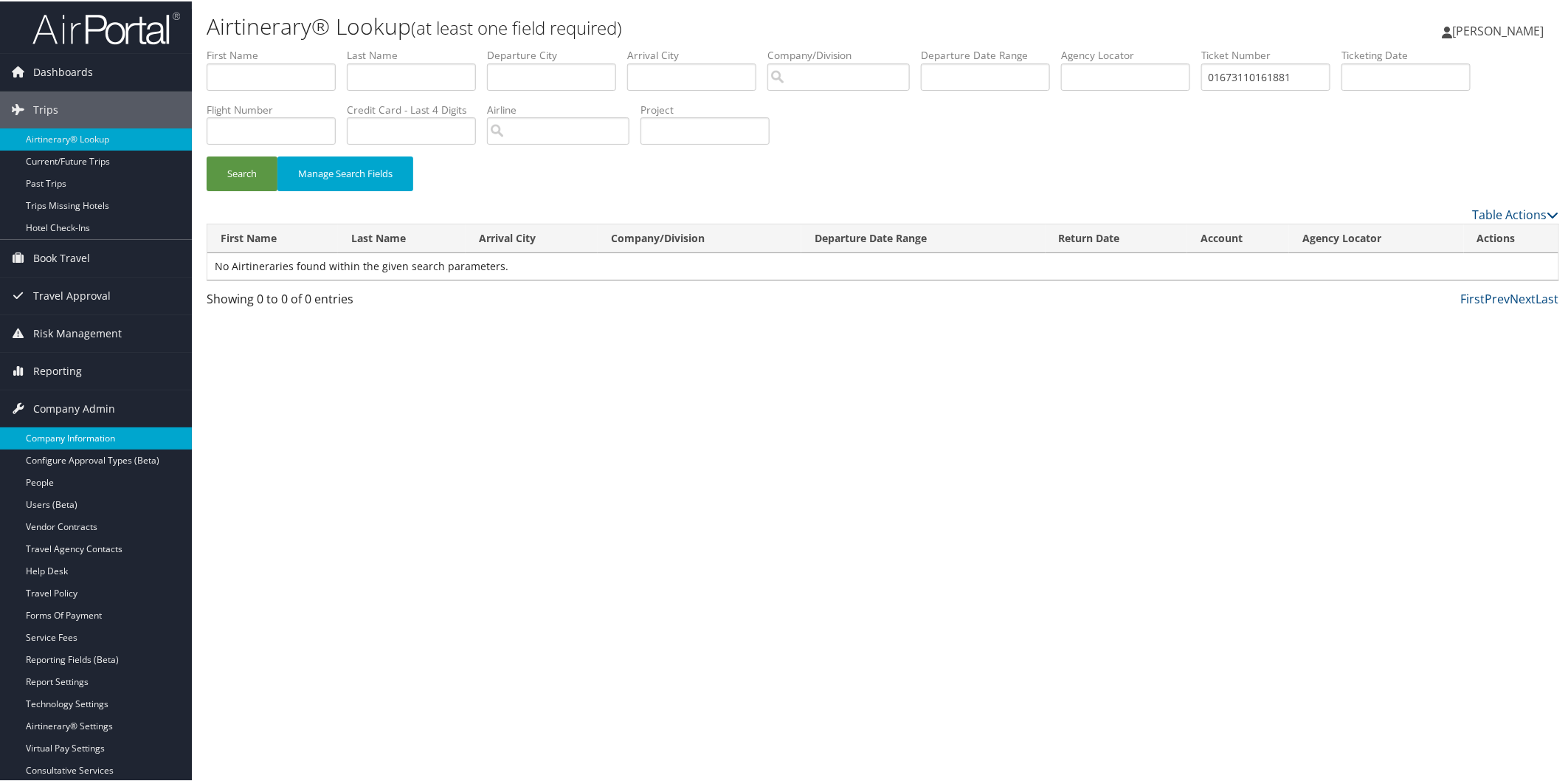
click at [83, 430] on link "Company Information" at bounding box center [96, 436] width 192 height 22
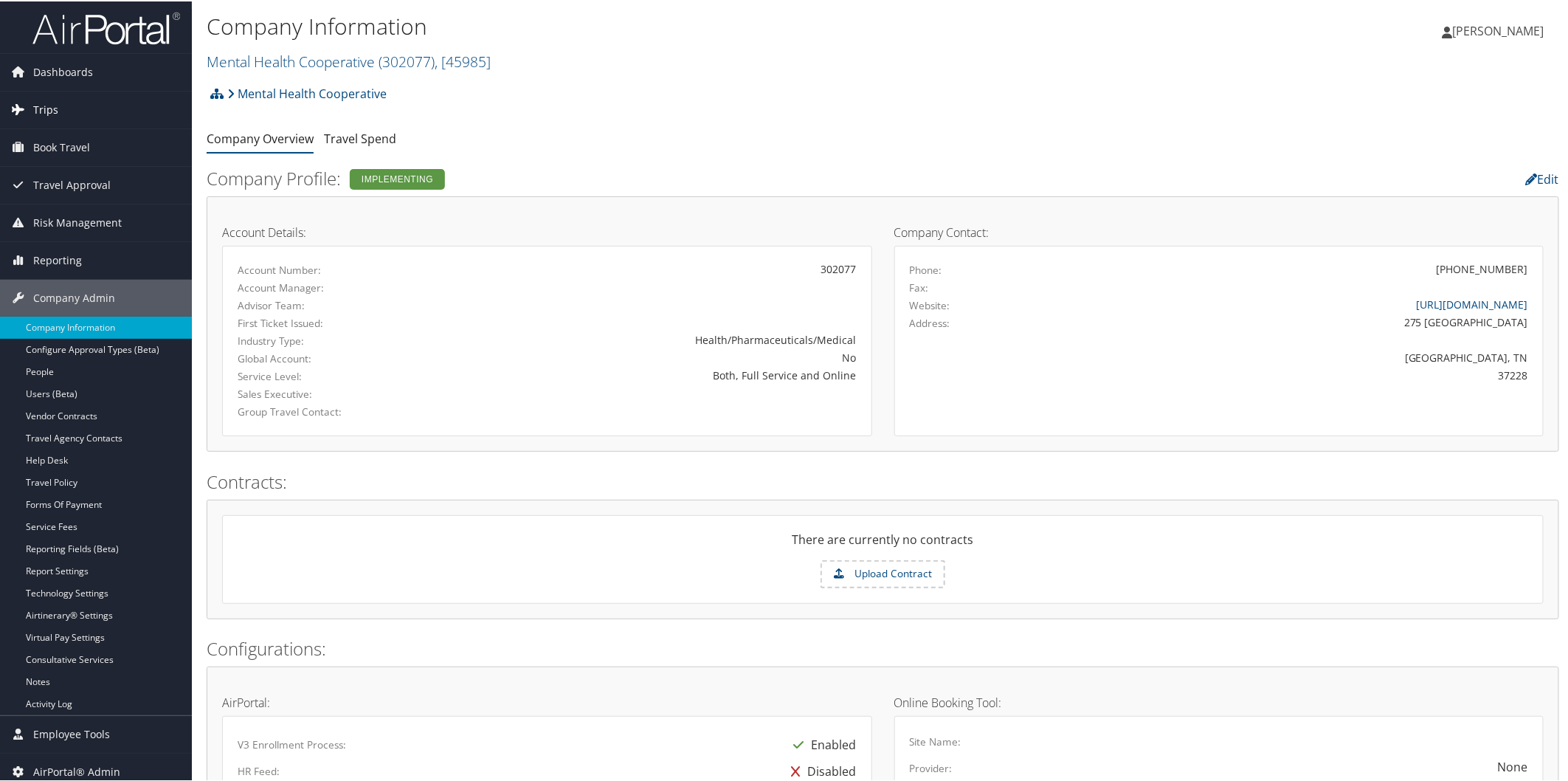
click at [47, 102] on span "Trips" at bounding box center [45, 108] width 25 height 37
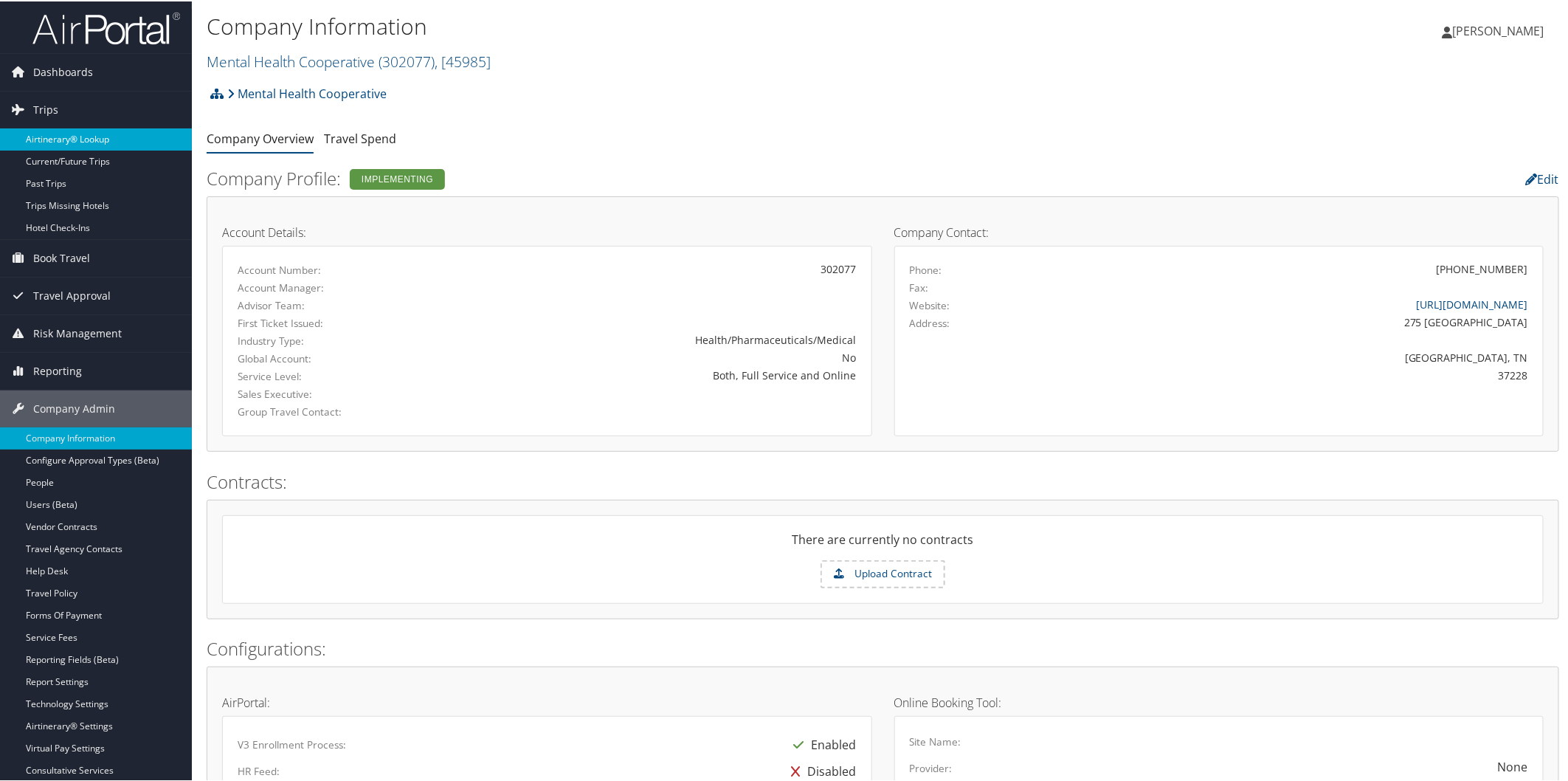
click at [95, 141] on link "Airtinerary® Lookup" at bounding box center [96, 137] width 192 height 22
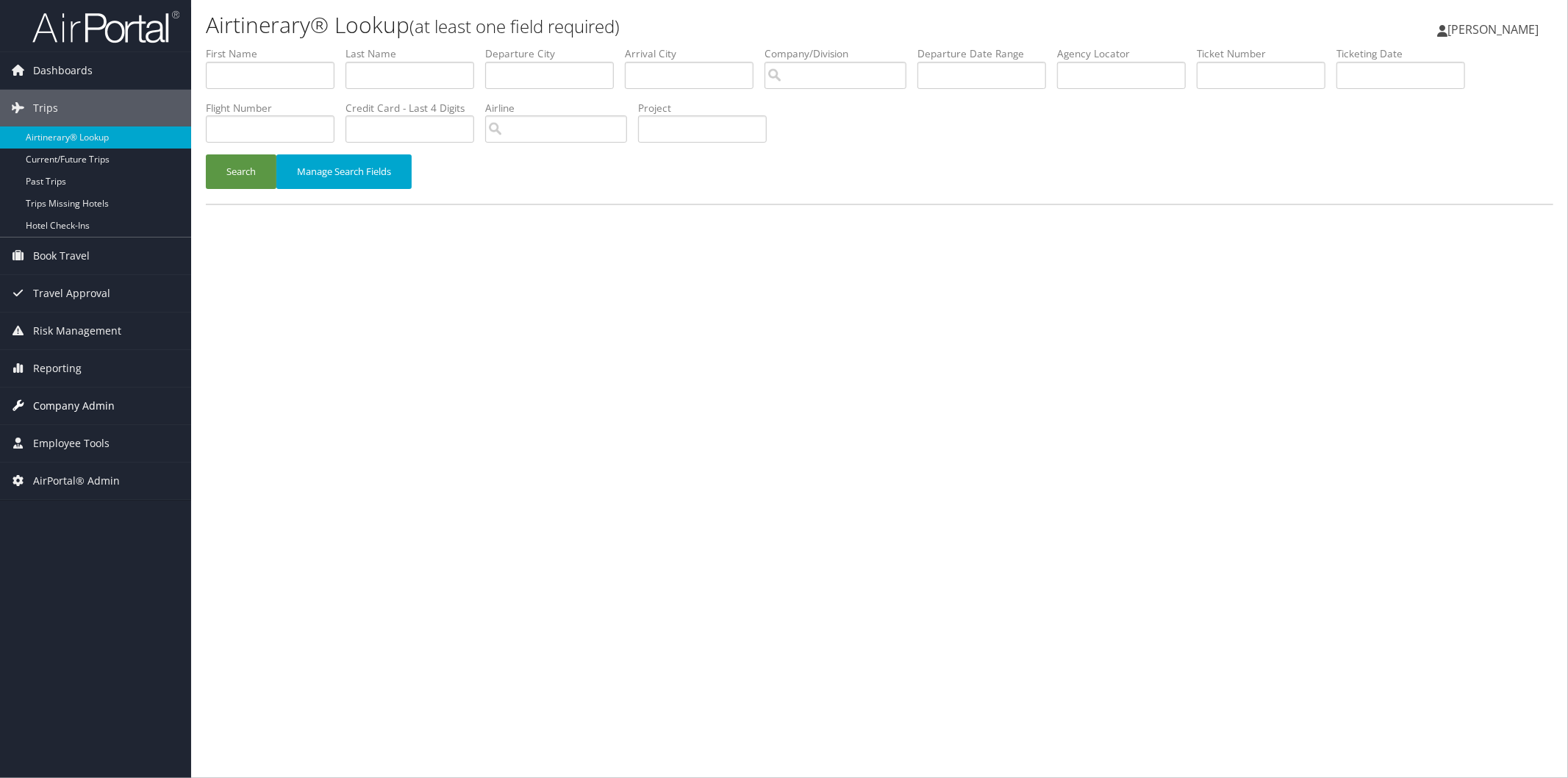
click at [121, 408] on link "Company Admin" at bounding box center [95, 406] width 191 height 37
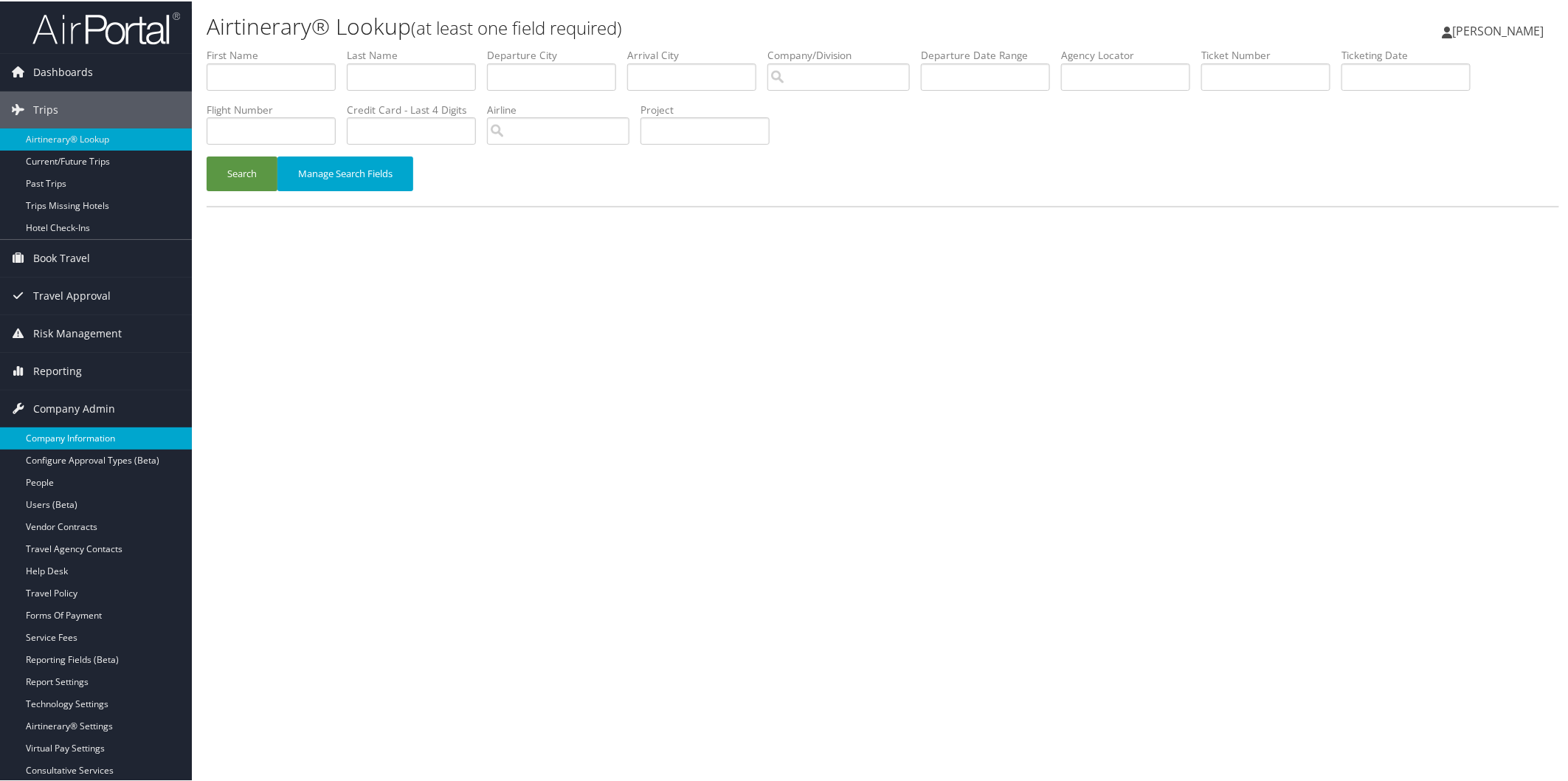
click at [87, 439] on link "Company Information" at bounding box center [96, 436] width 192 height 22
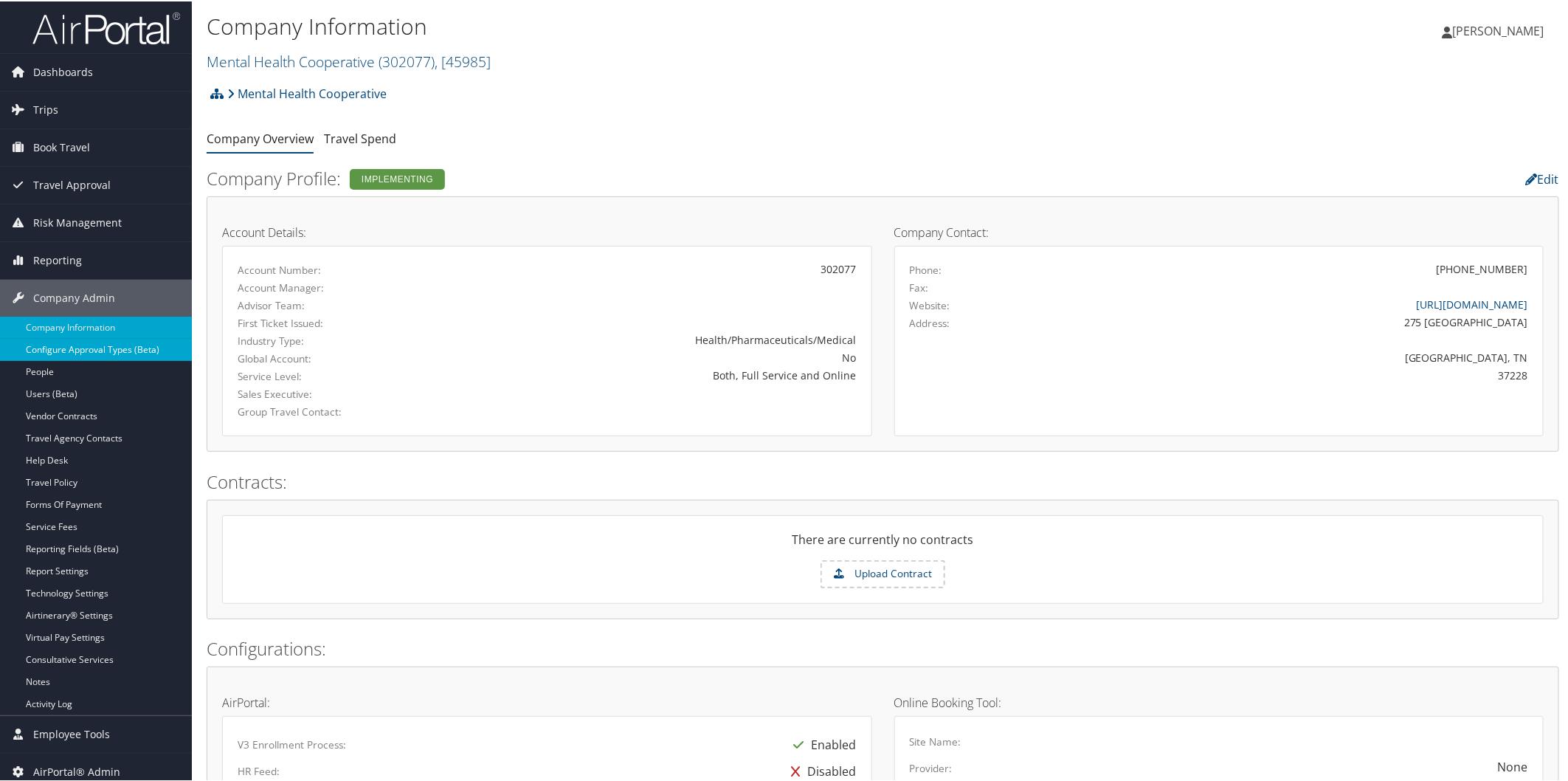
click at [89, 350] on link "Configure Approval Types (Beta)" at bounding box center [96, 348] width 192 height 22
click at [291, 65] on link "Mental Health Cooperative ( 302077 ) , [ 45985 ]" at bounding box center [349, 60] width 284 height 20
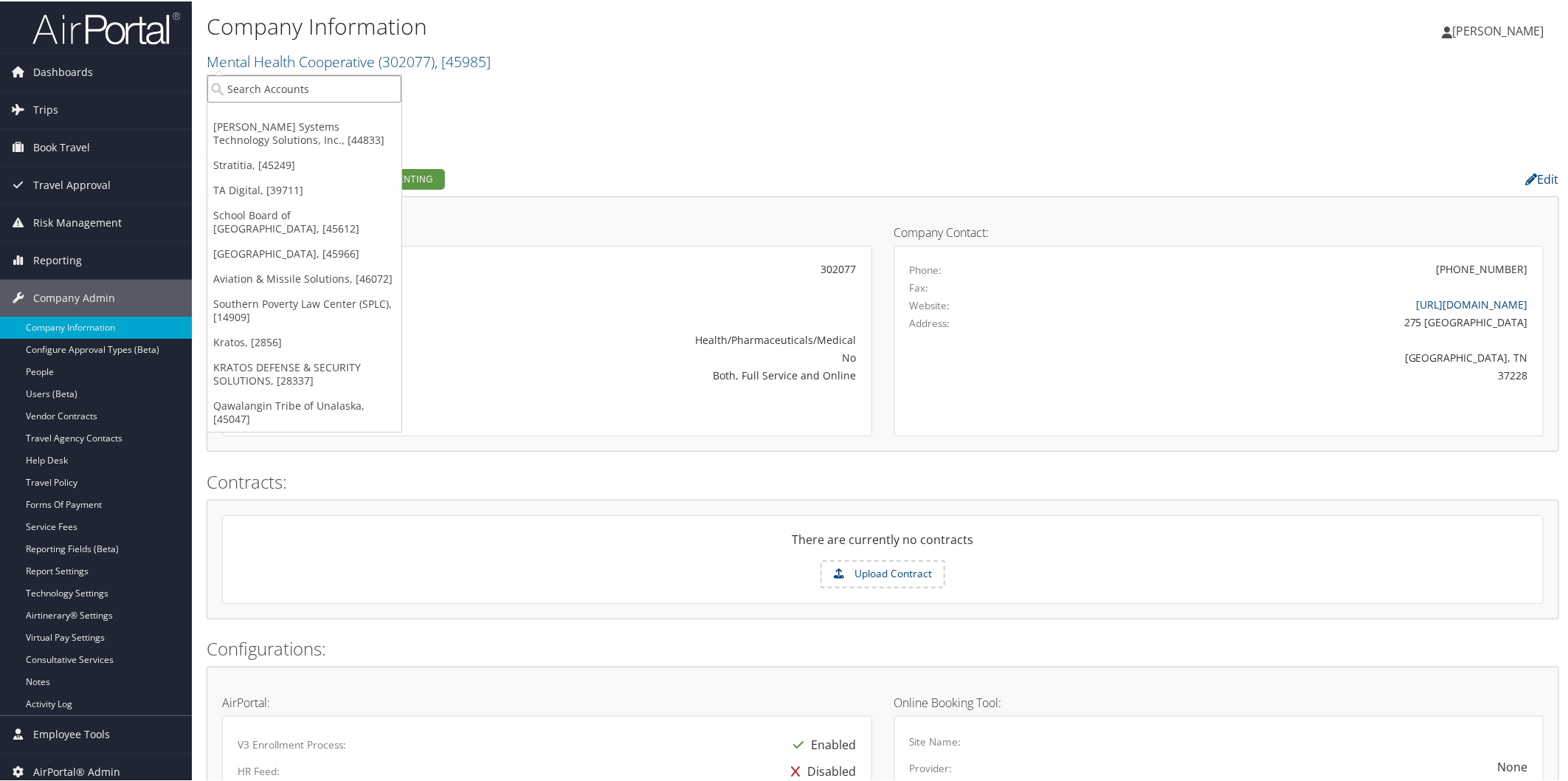
click at [279, 96] on input "search" at bounding box center [304, 87] width 194 height 27
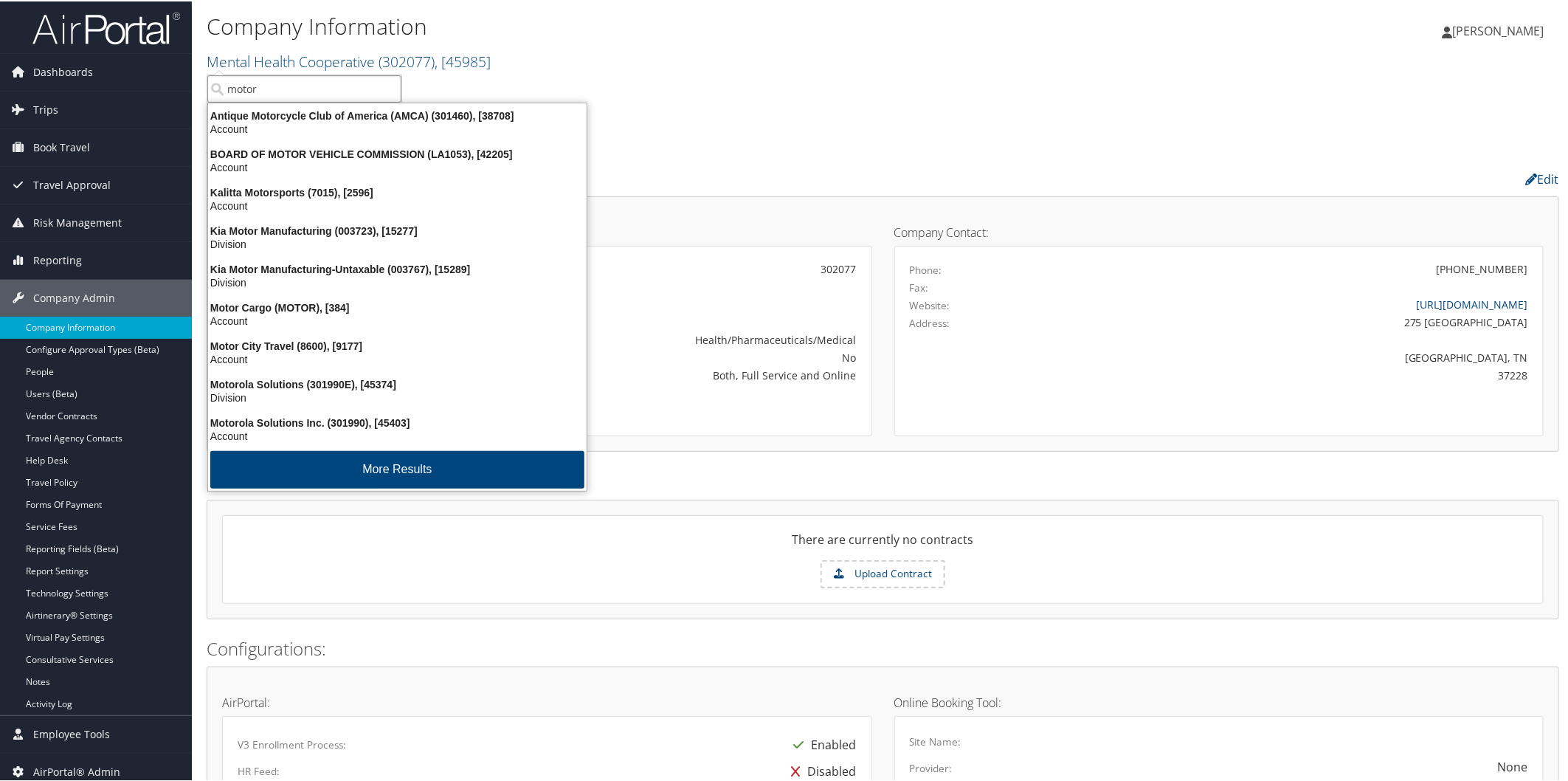
type input "motoro"
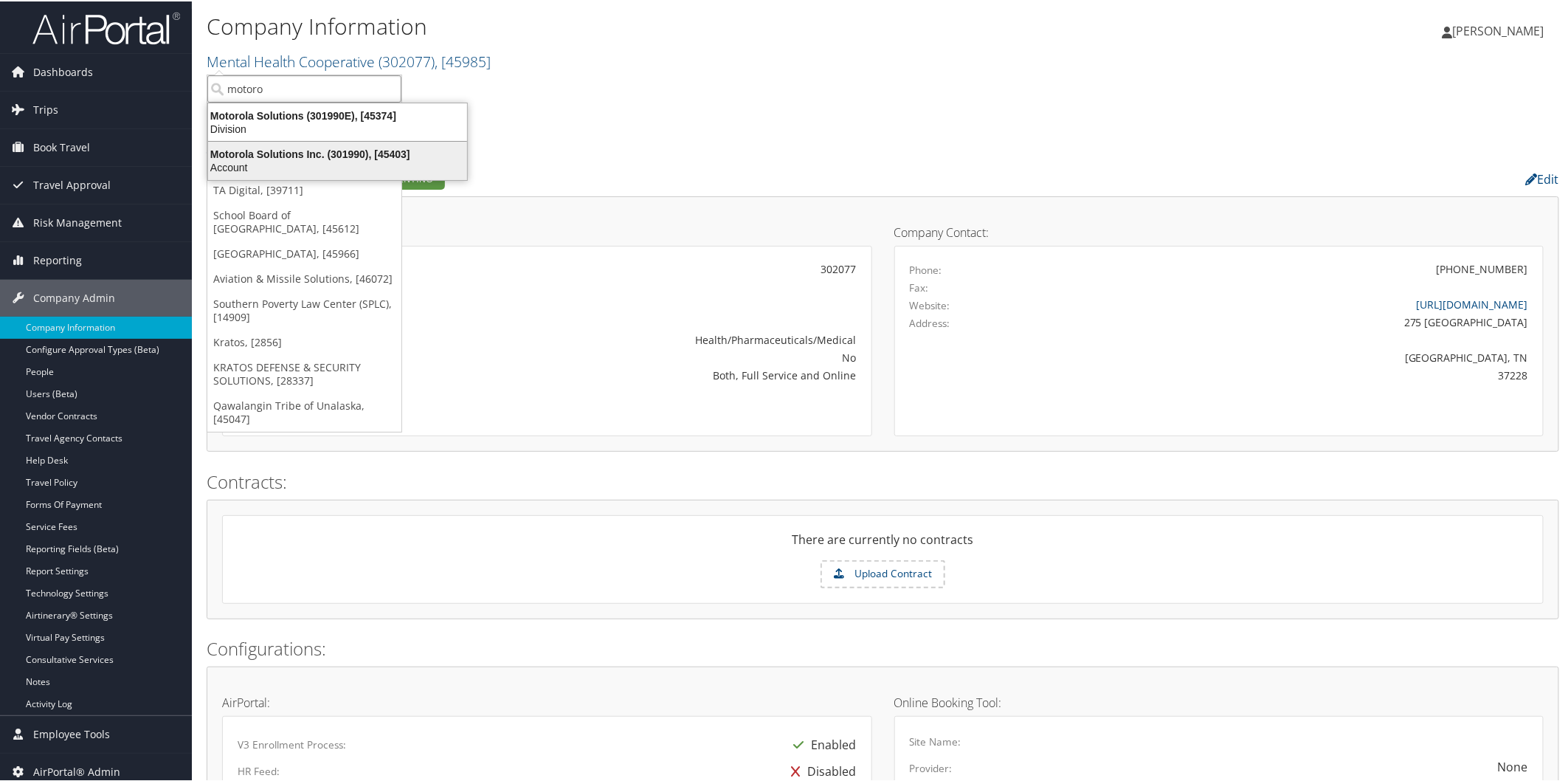
click at [343, 143] on div "Motorola Solutions Inc. (301990), [45403] Account" at bounding box center [337, 159] width 254 height 34
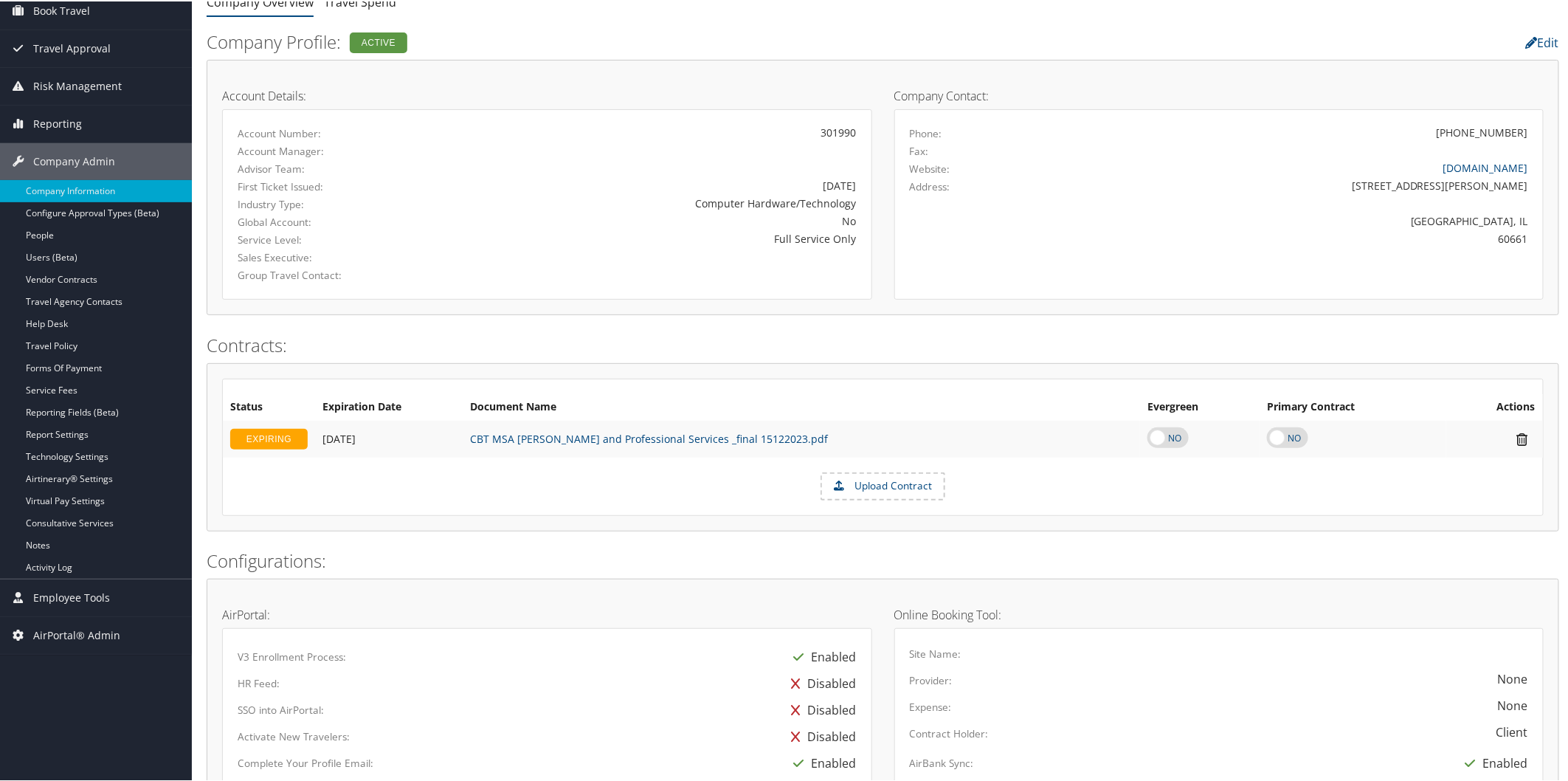
scroll to position [164, 0]
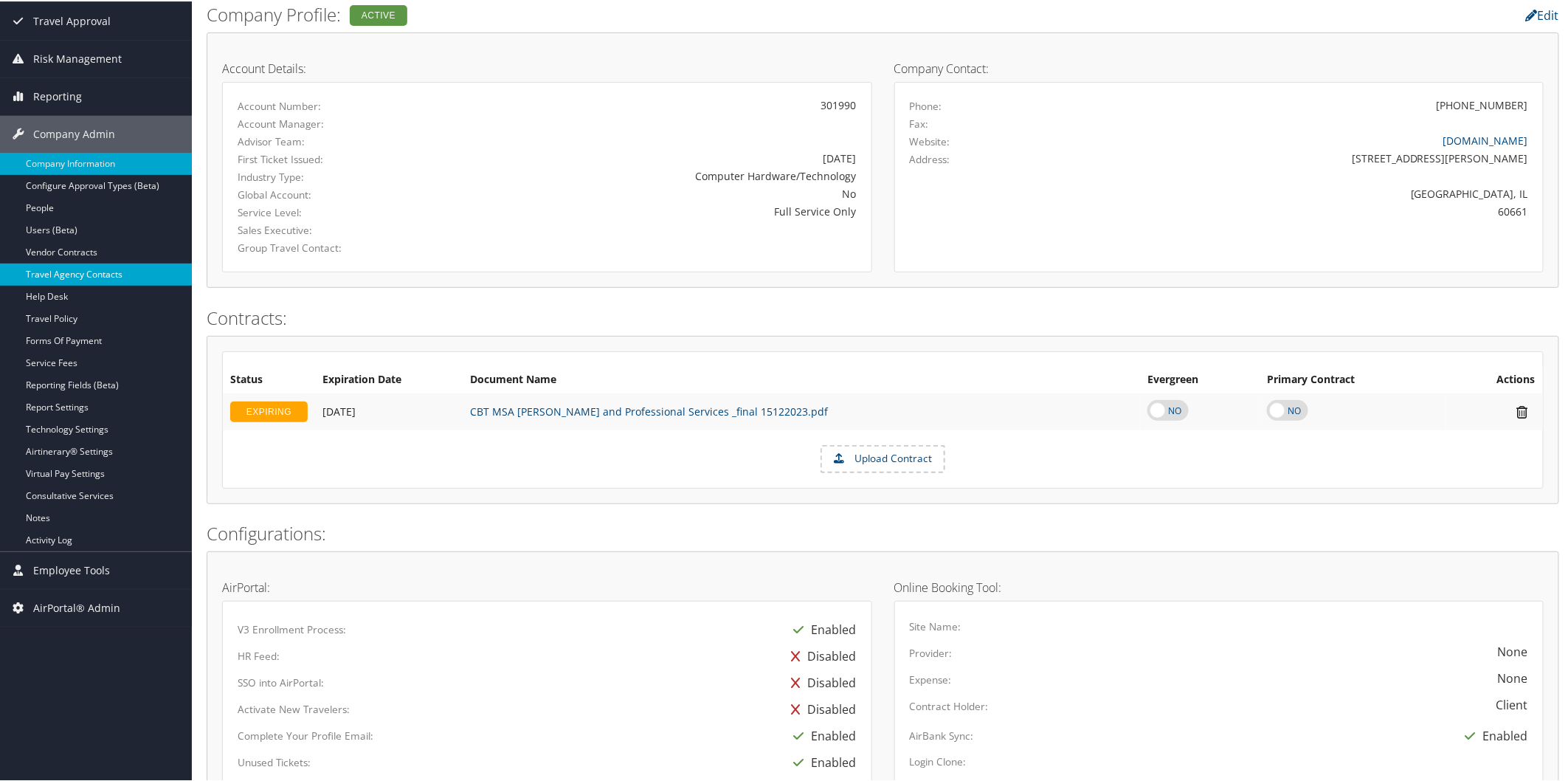
click at [82, 275] on link "Travel Agency Contacts" at bounding box center [96, 273] width 192 height 22
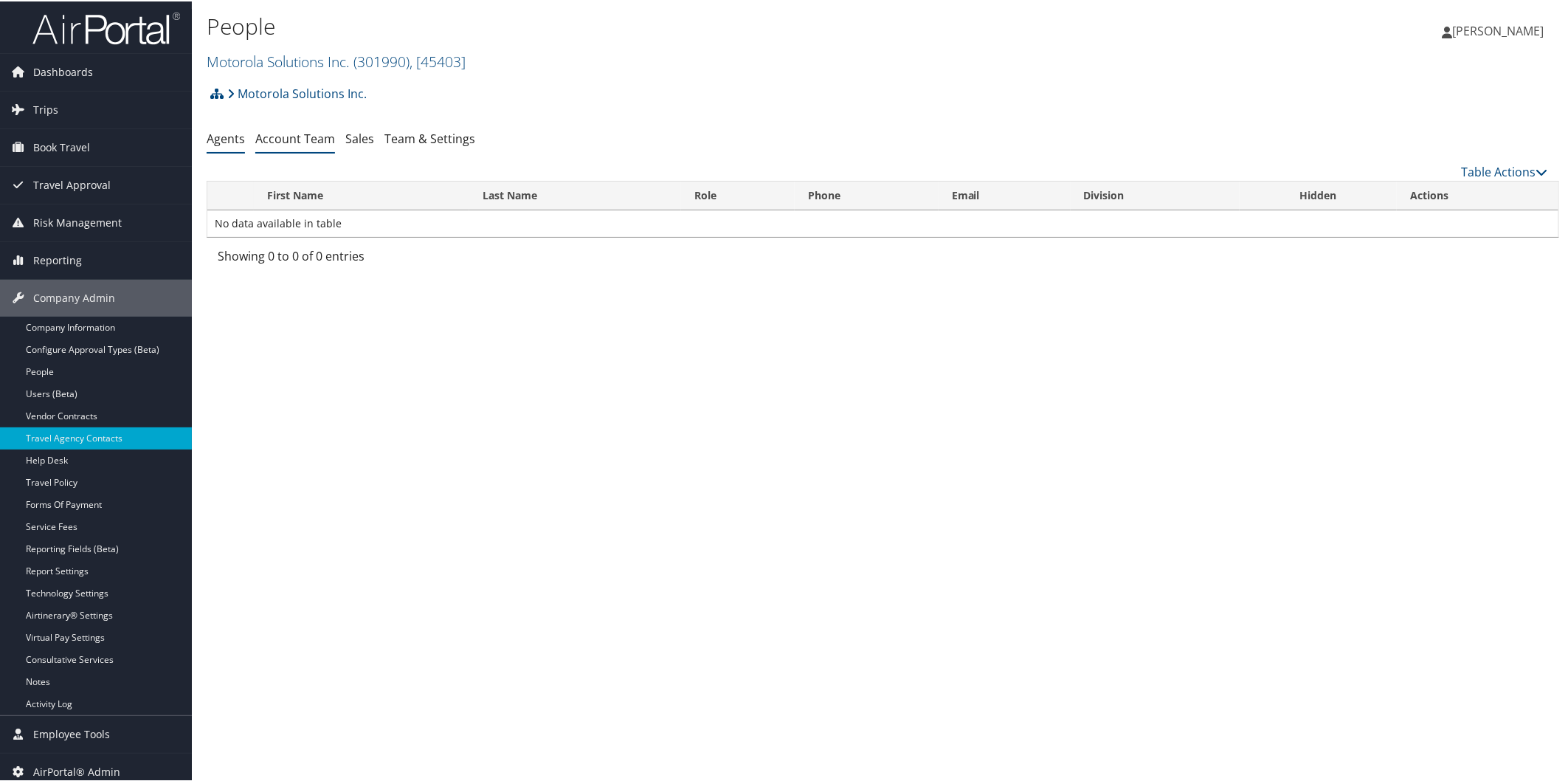
click at [296, 138] on link "Account Team" at bounding box center [295, 136] width 79 height 16
